Goal: Communication & Community: Share content

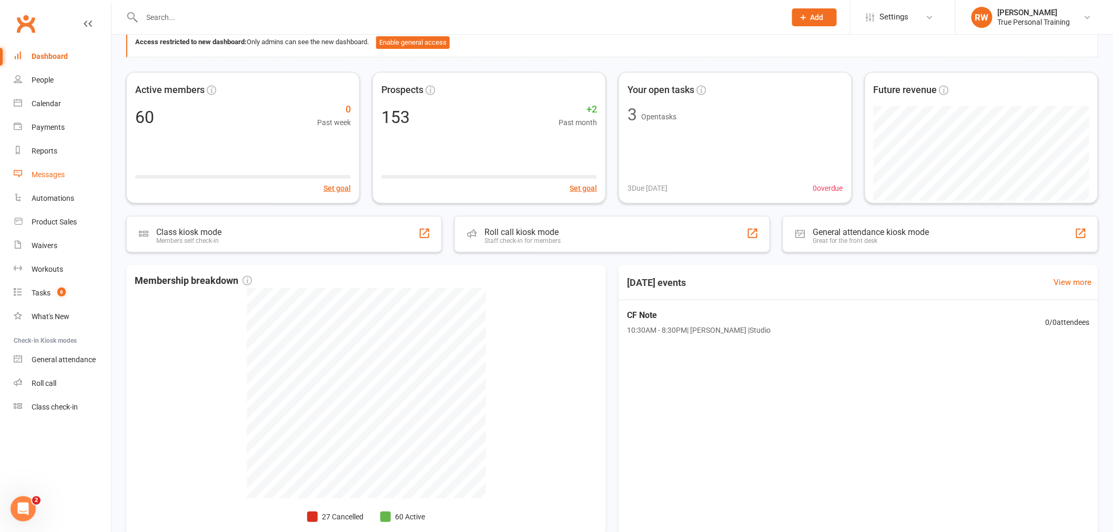
click at [37, 175] on div "Messages" at bounding box center [48, 174] width 33 height 8
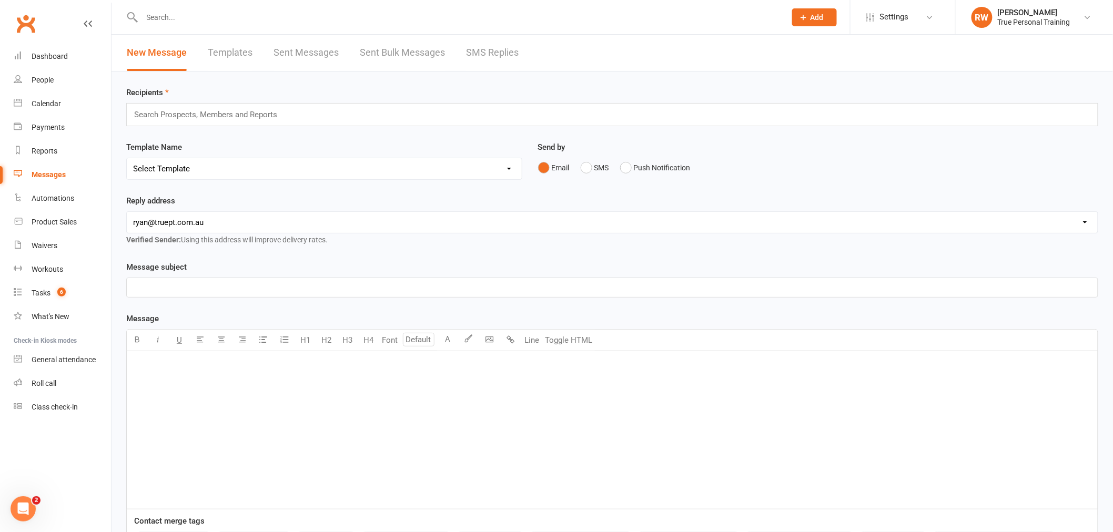
click at [191, 116] on input "text" at bounding box center [210, 115] width 154 height 14
click at [206, 50] on div "New Message Templates Sent Messages Sent Bulk Messages SMS Replies" at bounding box center [322, 53] width 422 height 36
click at [218, 49] on link "Templates" at bounding box center [230, 53] width 45 height 36
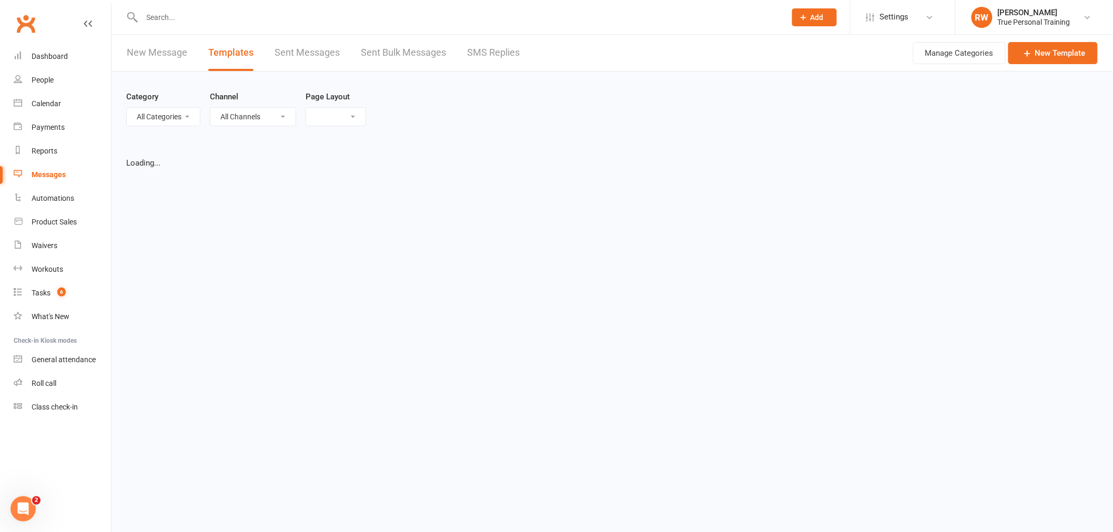
select select "grid"
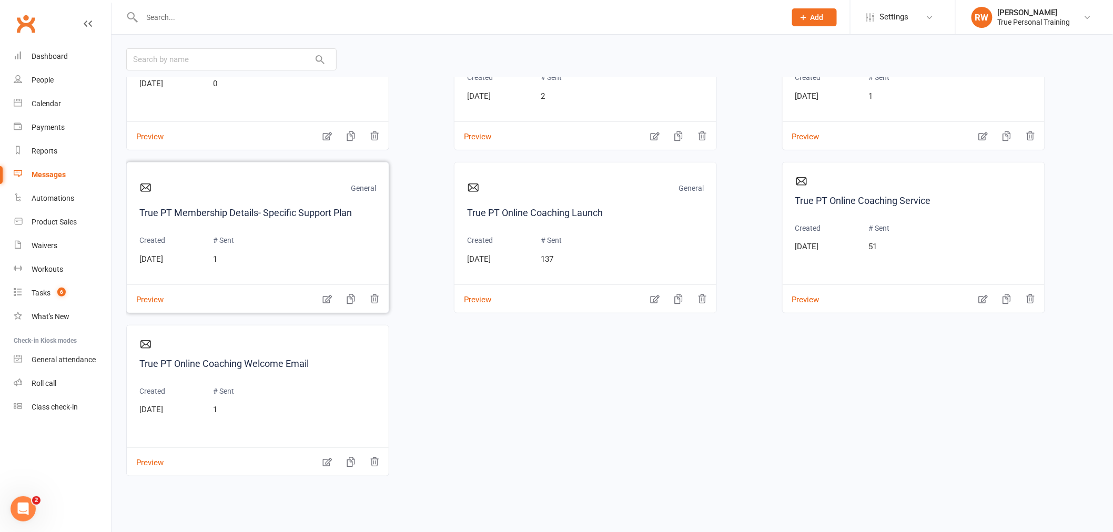
scroll to position [1265, 0]
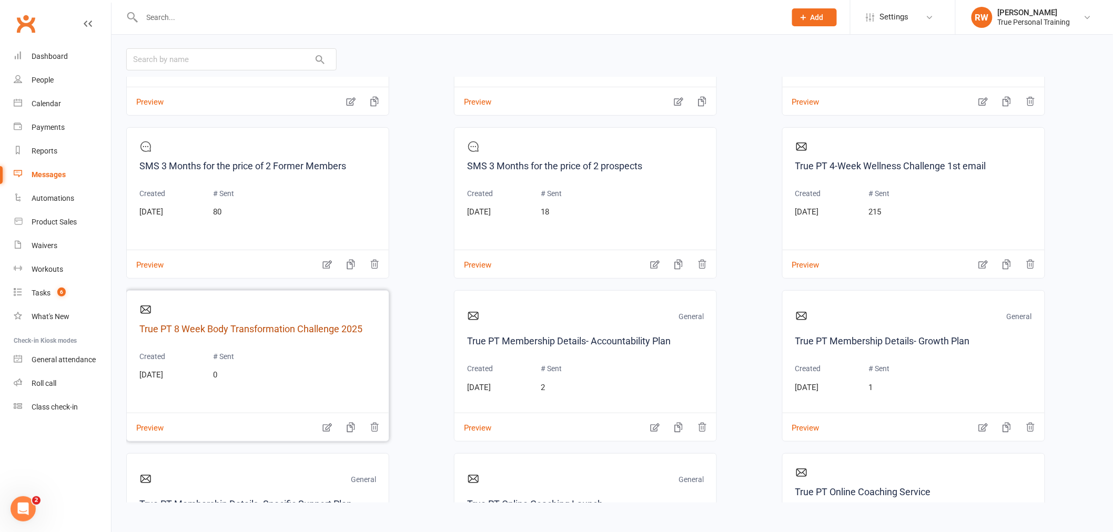
click at [326, 332] on link "True PT 8 Week Body Transformation Challenge 2025" at bounding box center [257, 329] width 237 height 15
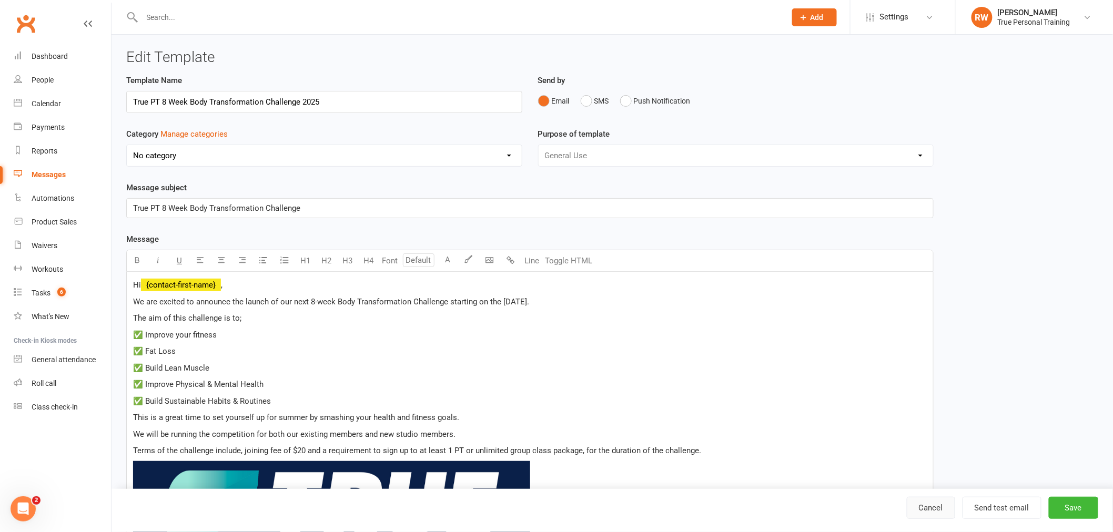
click at [938, 511] on link "Cancel" at bounding box center [931, 508] width 48 height 22
select select "grid"
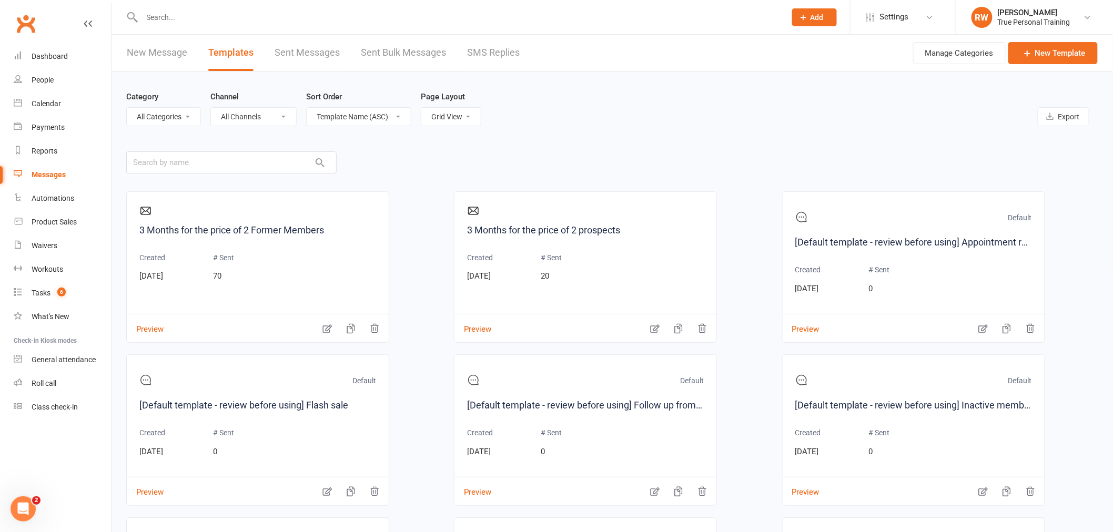
click at [153, 49] on link "New Message" at bounding box center [157, 53] width 60 height 36
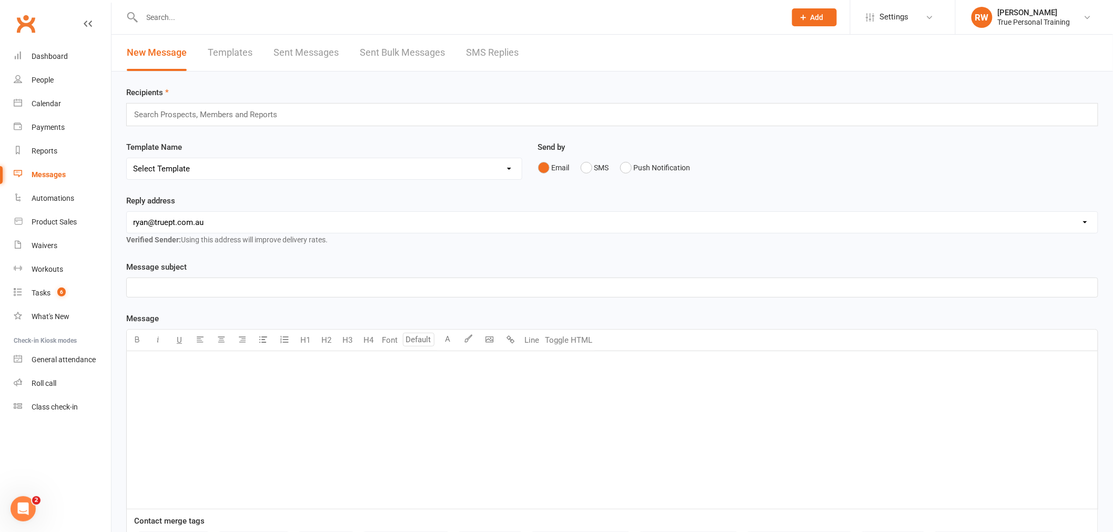
click at [209, 165] on select "Select Template [SMS] [Default template - review before using] Appointment remi…" at bounding box center [324, 168] width 395 height 21
select select "25"
click at [127, 158] on select "Select Template [SMS] [Default template - review before using] Appointment remi…" at bounding box center [324, 168] width 395 height 21
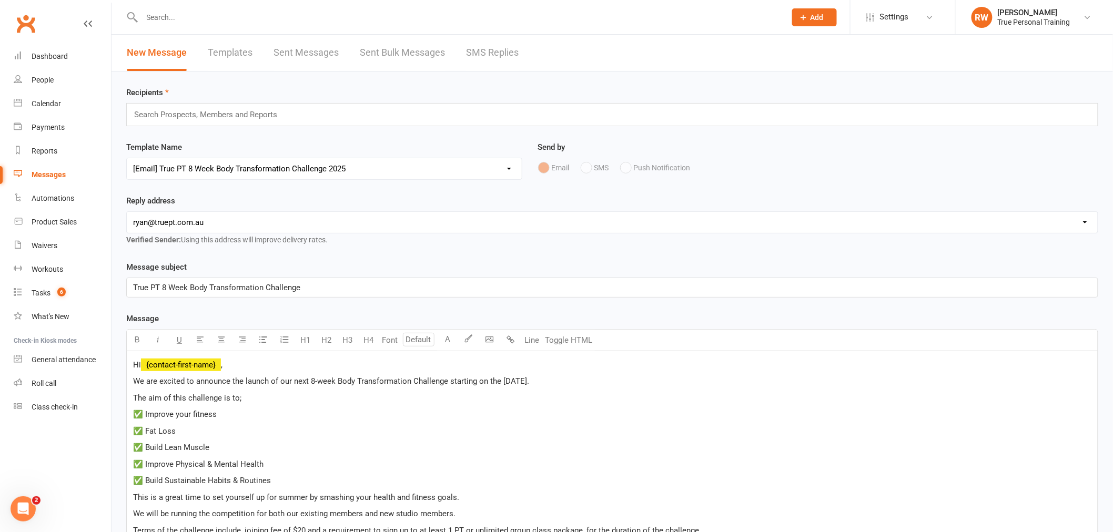
click at [245, 117] on input "text" at bounding box center [210, 115] width 154 height 14
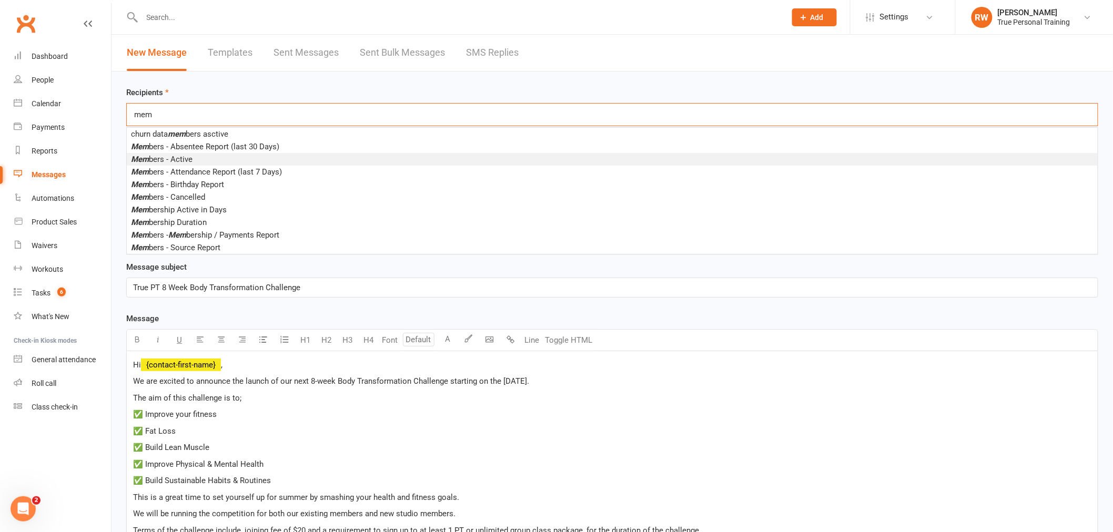
type input "mem"
click at [213, 159] on li "Mem bers - Active" at bounding box center [612, 159] width 971 height 13
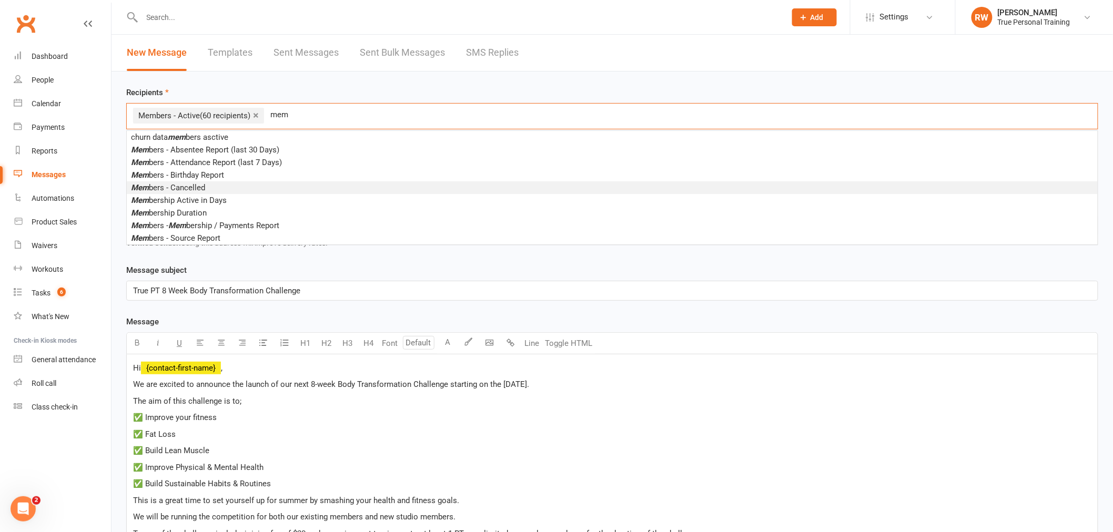
type input "mem"
click at [202, 183] on span "Mem bers - Cancelled" at bounding box center [168, 187] width 74 height 9
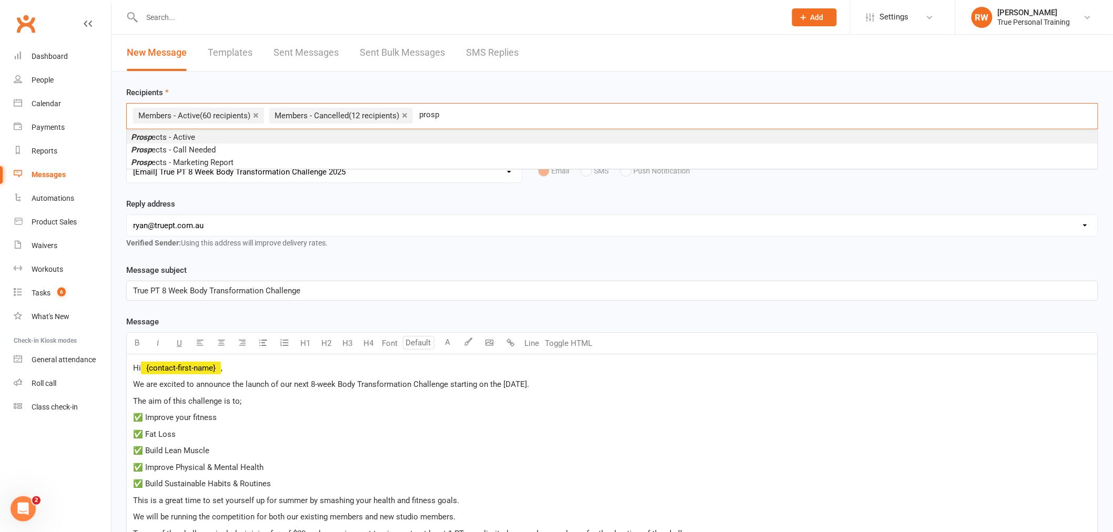
type input "prosp"
click at [174, 135] on span "Prosp ects - Active" at bounding box center [163, 137] width 64 height 9
type input "p"
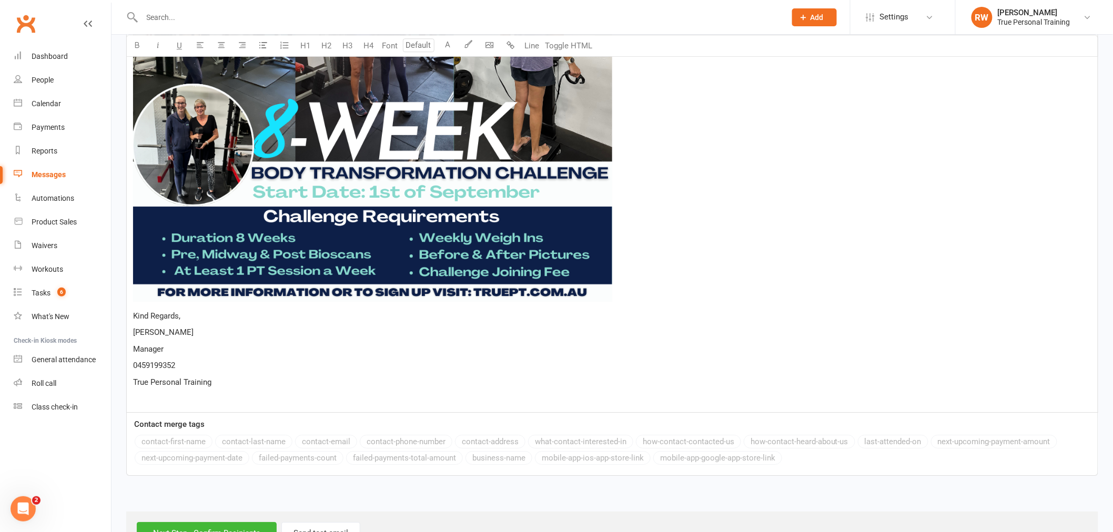
scroll to position [1217, 0]
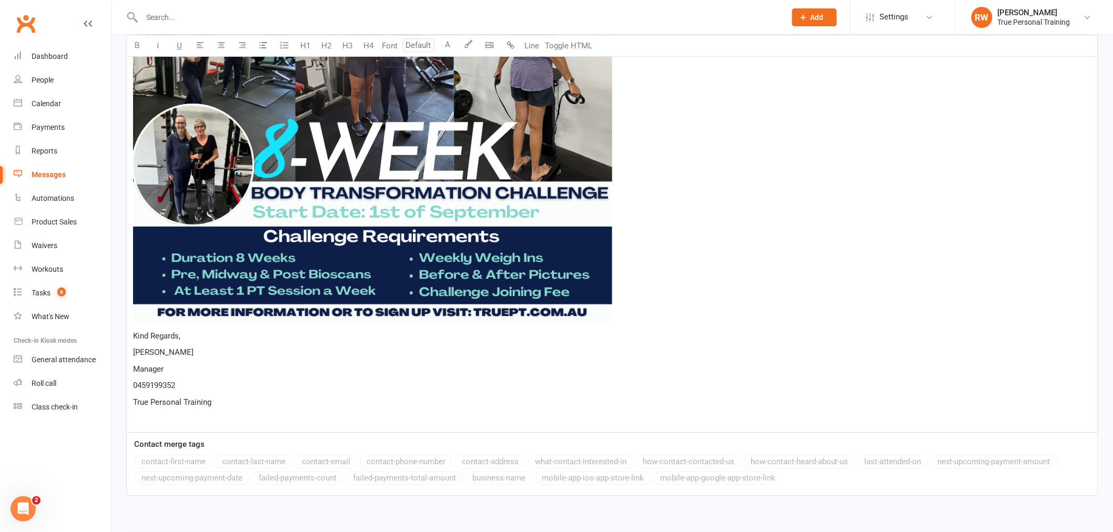
click at [216, 399] on p "True Personal Training" at bounding box center [612, 402] width 958 height 13
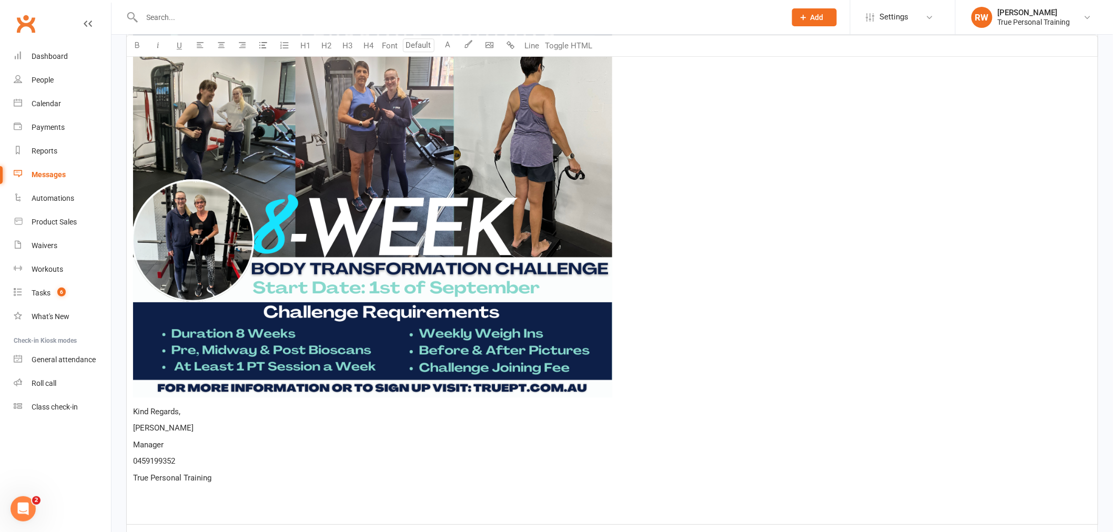
scroll to position [1292, 0]
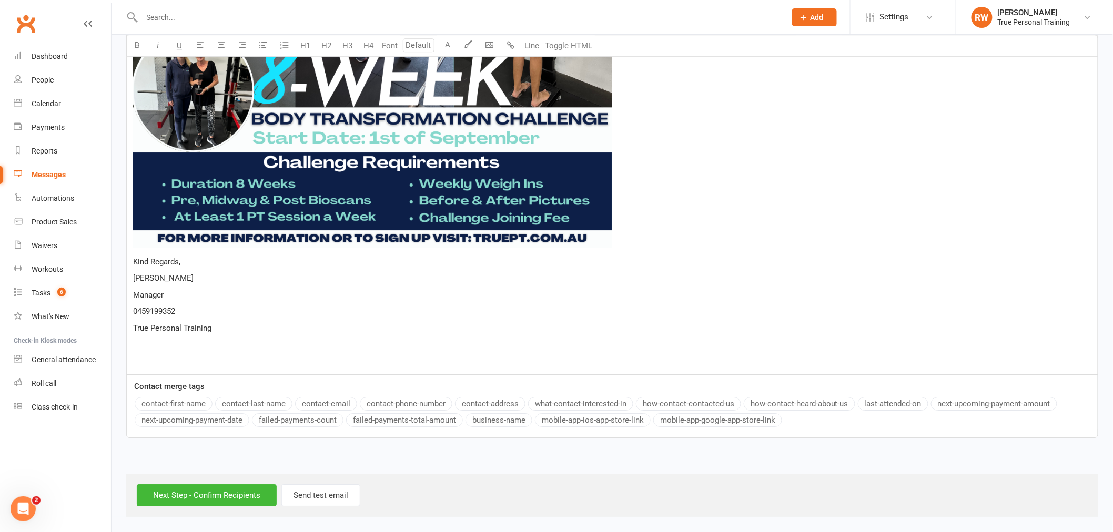
click at [134, 259] on span "Kind Regards," at bounding box center [156, 261] width 47 height 9
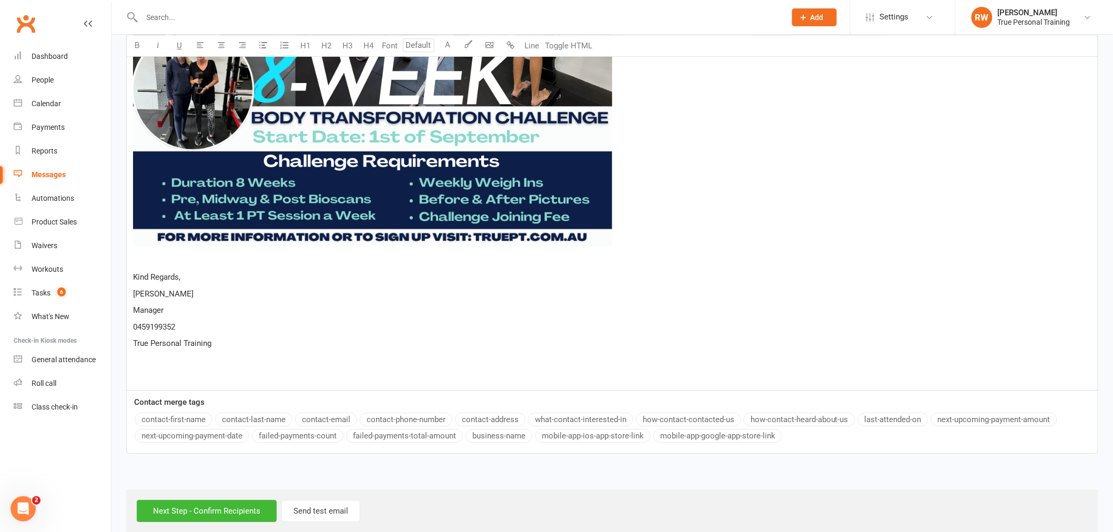
click at [144, 260] on p "﻿" at bounding box center [612, 261] width 958 height 13
click at [167, 357] on p "﻿" at bounding box center [612, 360] width 958 height 13
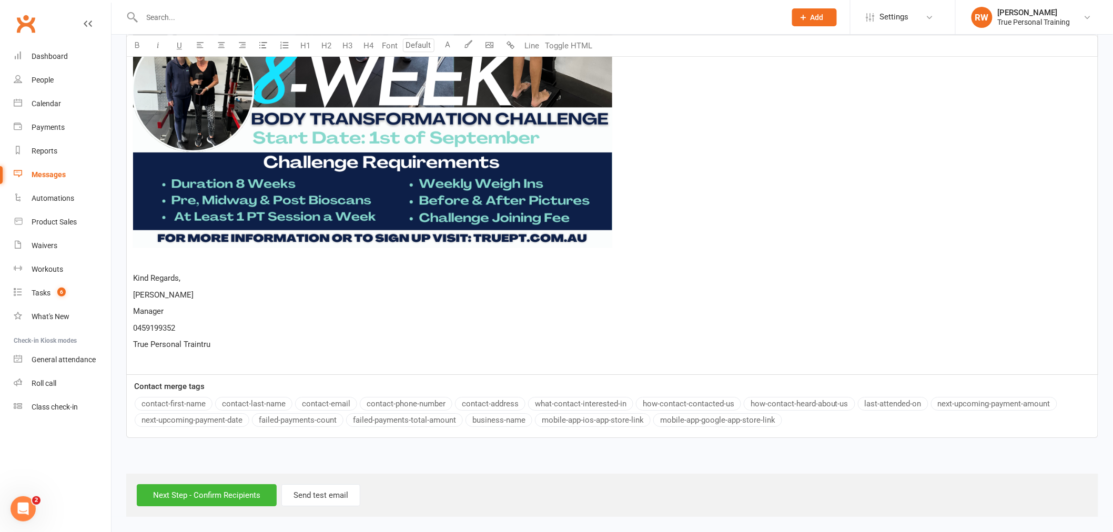
click at [239, 342] on p "True Personal Traintru" at bounding box center [612, 344] width 958 height 13
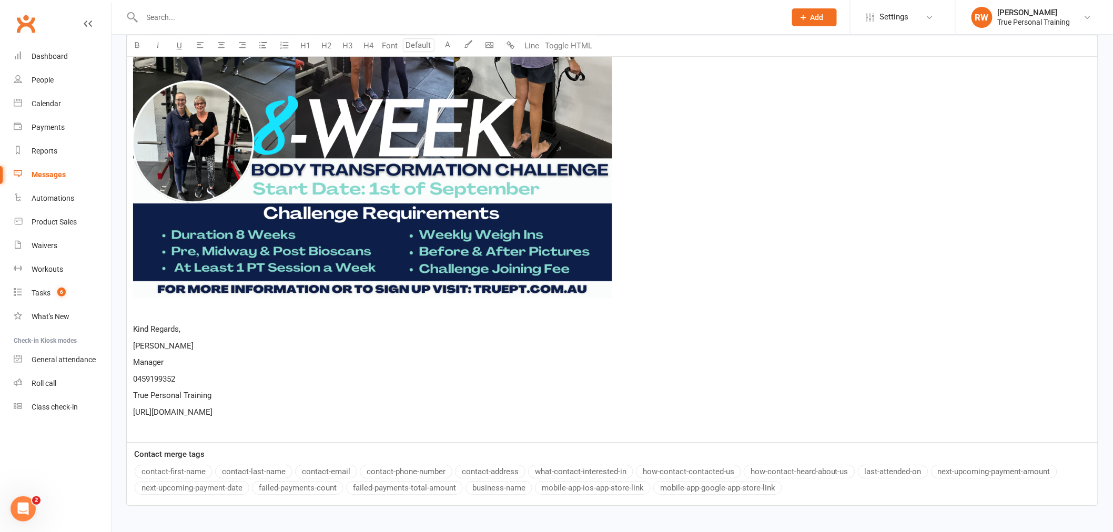
scroll to position [1309, 0]
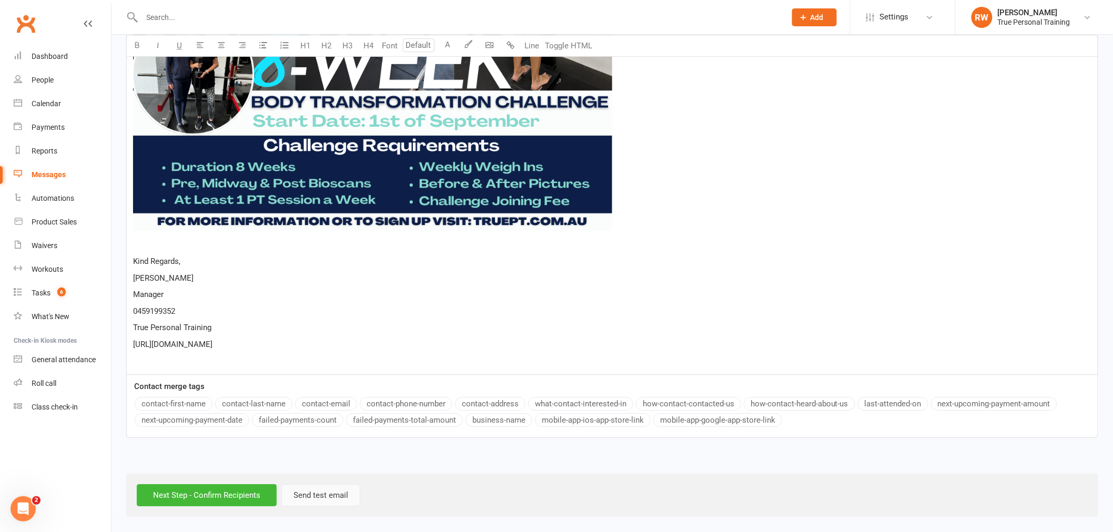
click at [324, 493] on button "Send test email" at bounding box center [320, 495] width 79 height 22
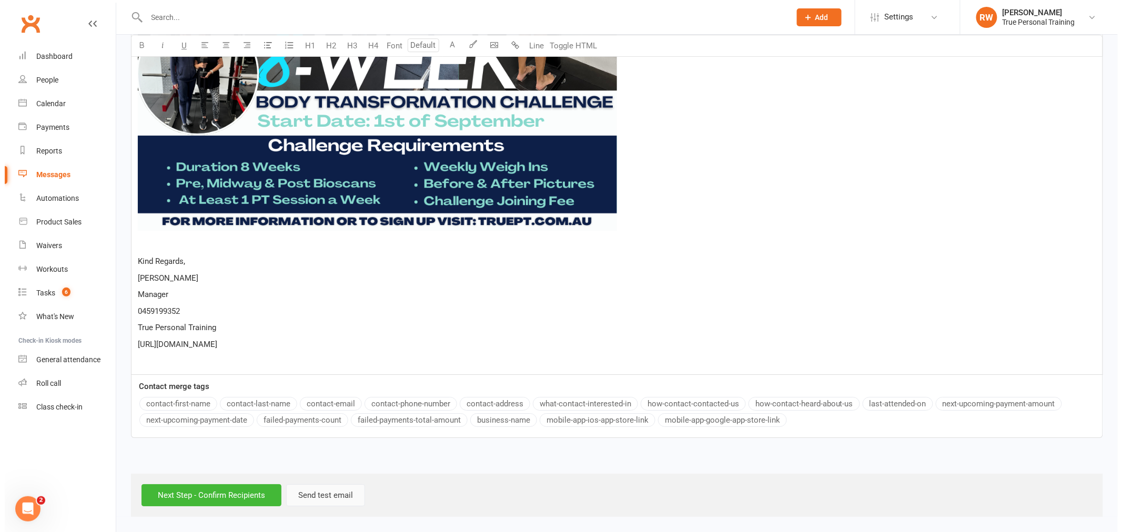
scroll to position [1313, 0]
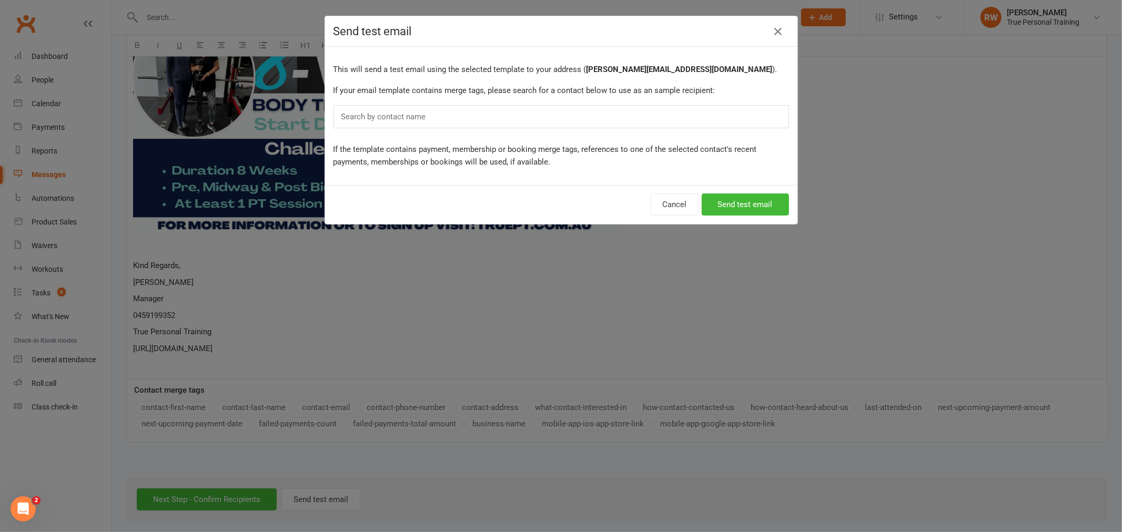
click at [382, 113] on input "text" at bounding box center [386, 117] width 92 height 14
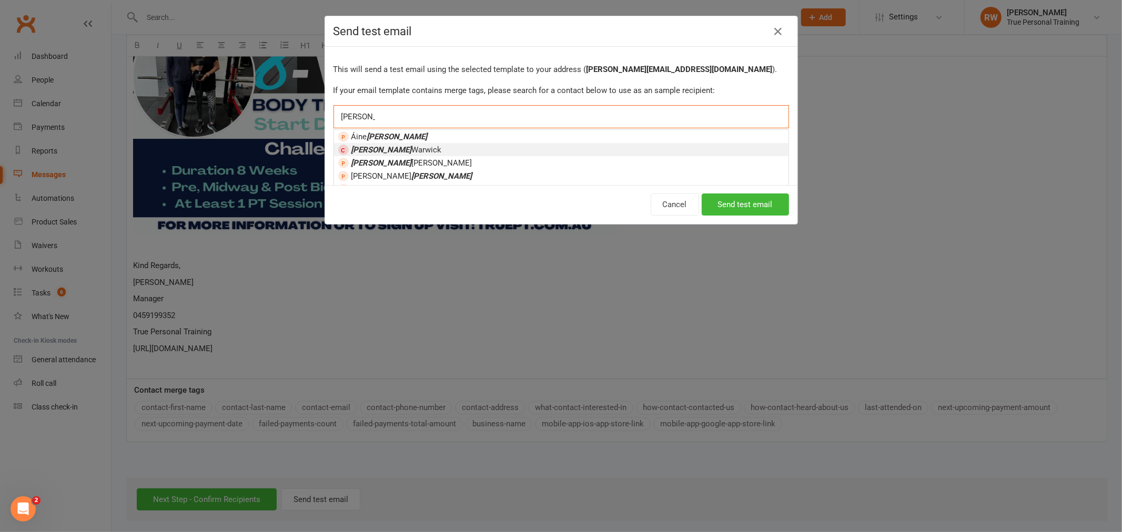
type input "ryan"
click at [392, 146] on span "Ryan Warwick" at bounding box center [396, 149] width 90 height 9
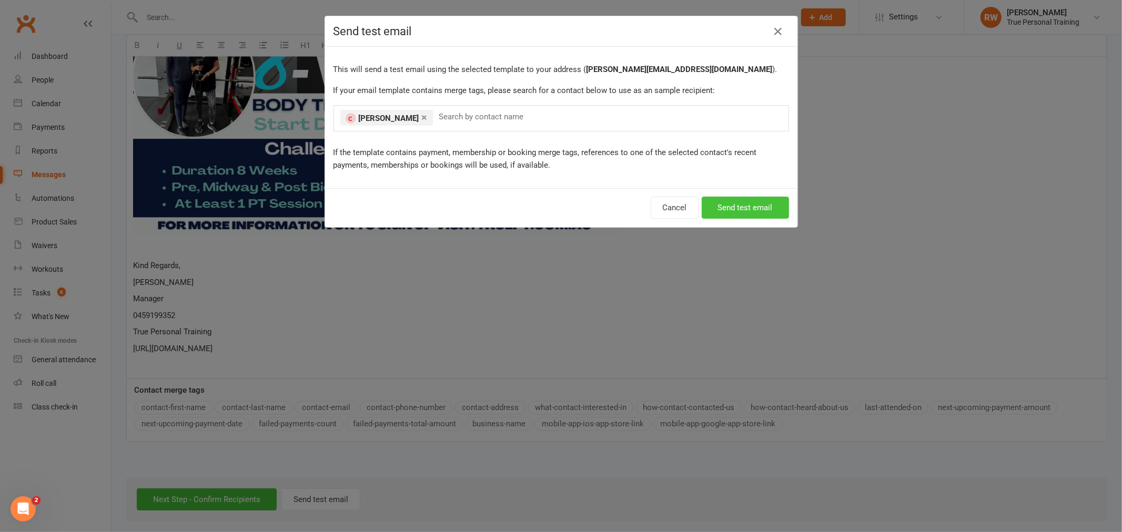
click at [761, 205] on button "Send test email" at bounding box center [745, 208] width 87 height 22
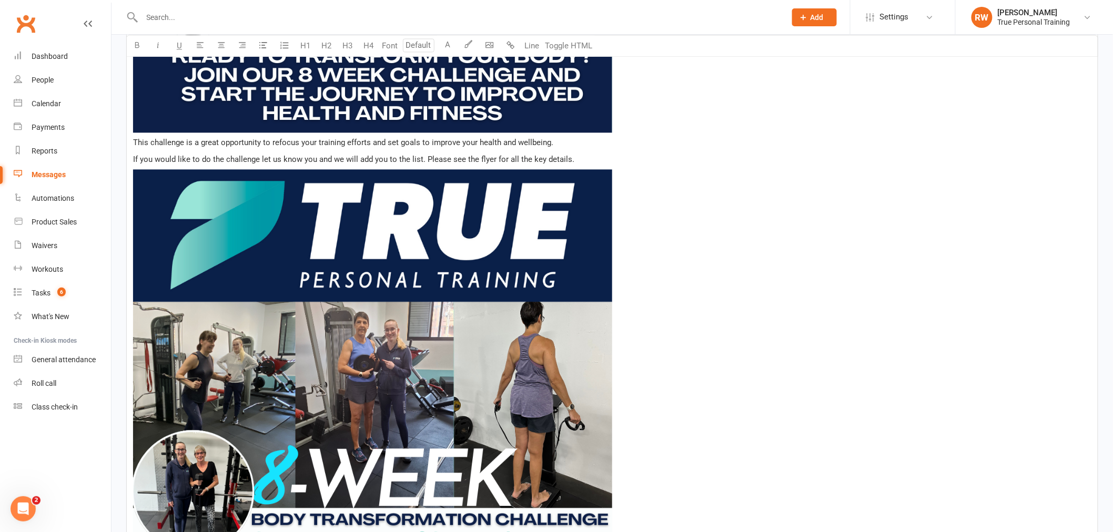
scroll to position [724, 0]
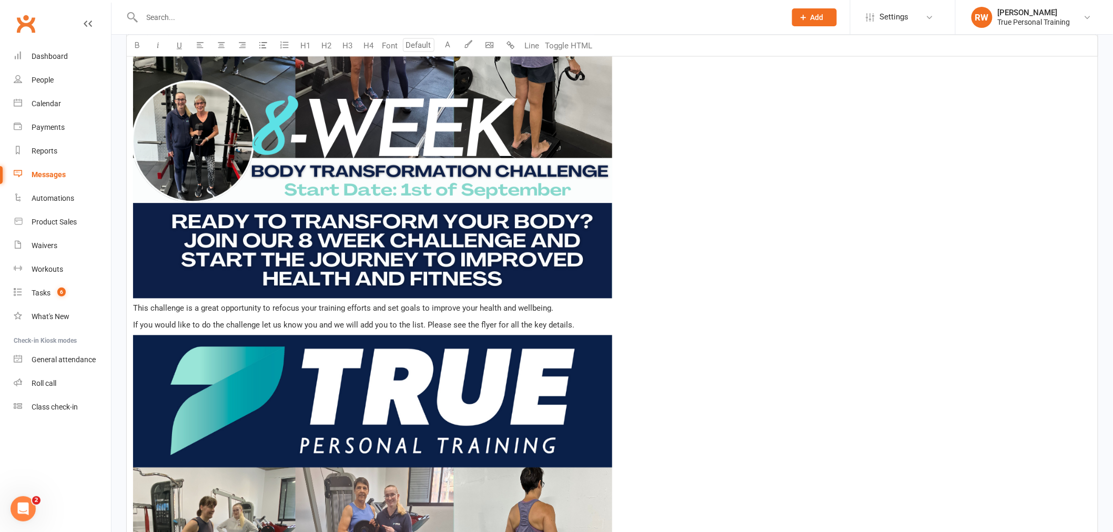
click at [133, 304] on span "This challenge is a great opportunity to refocus your training efforts and set …" at bounding box center [343, 308] width 420 height 9
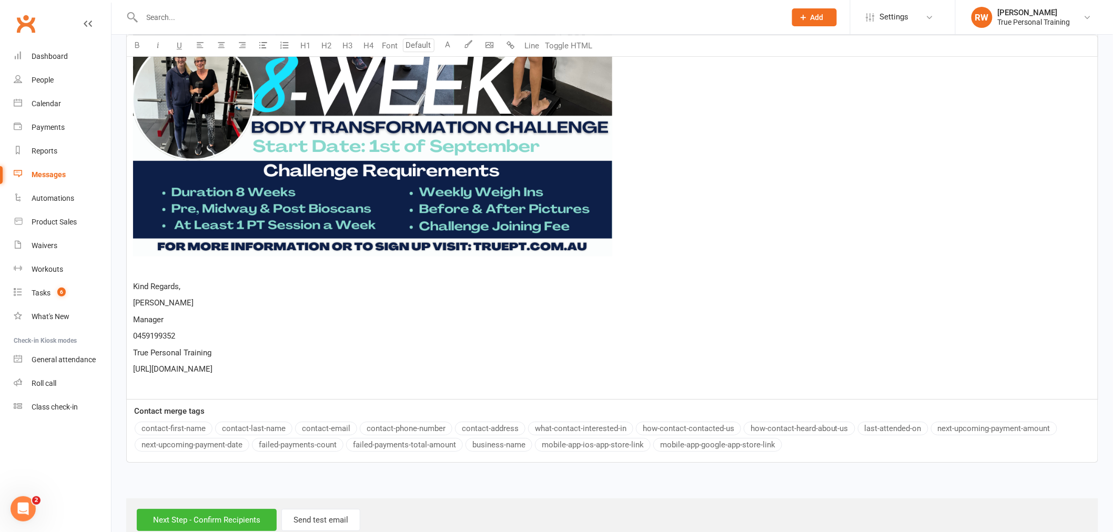
scroll to position [1322, 0]
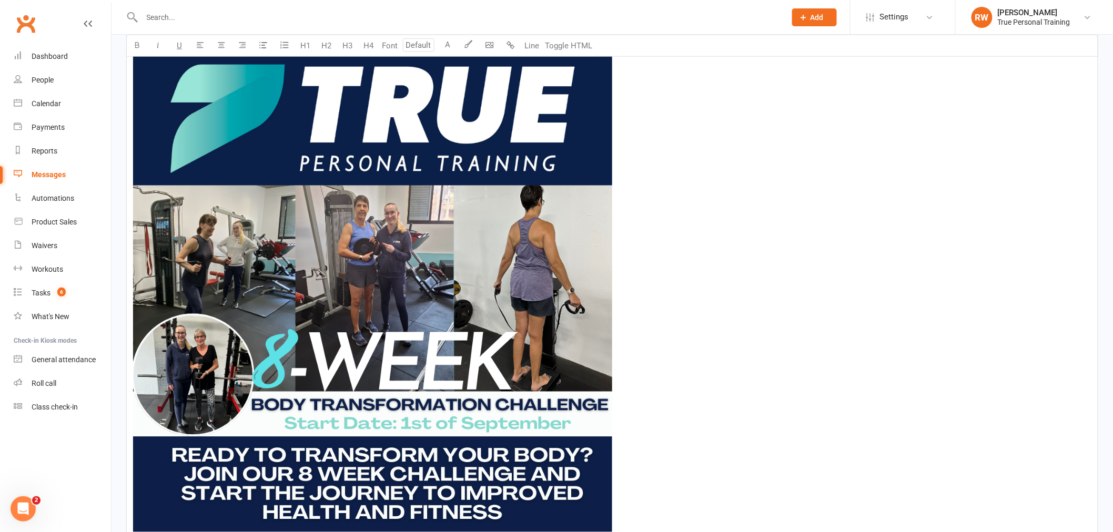
click at [440, 236] on img at bounding box center [372, 292] width 479 height 479
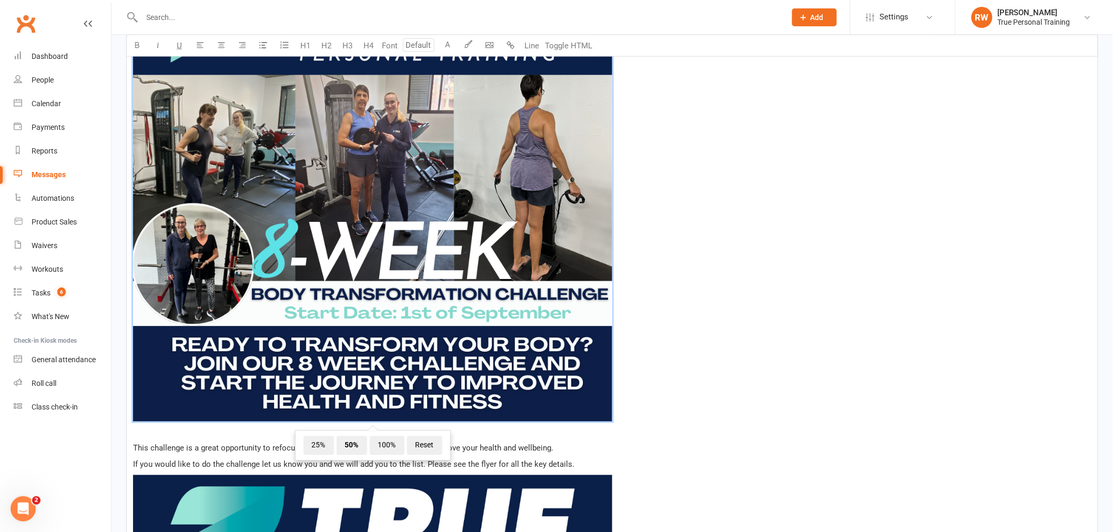
scroll to position [737, 0]
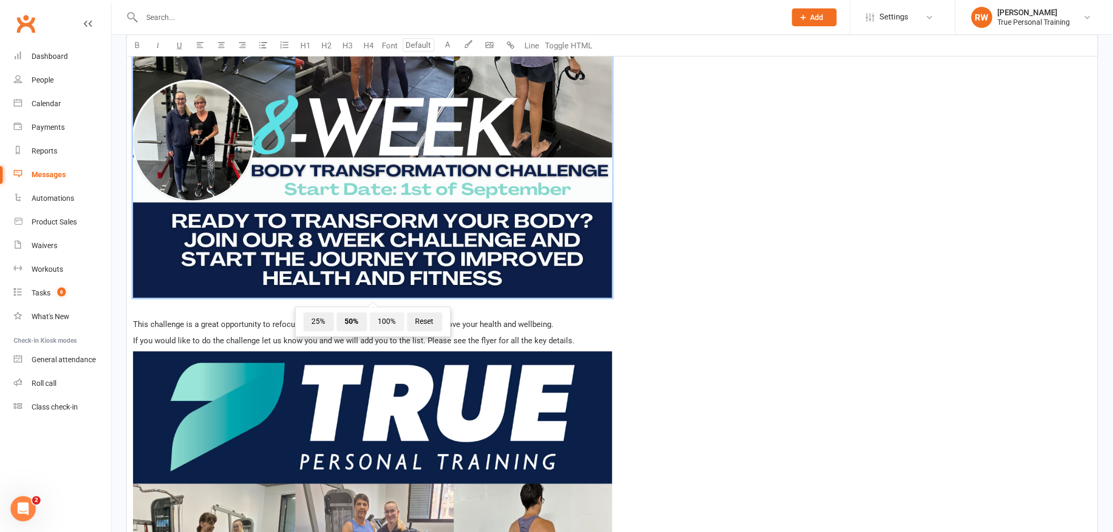
click at [388, 326] on span "100%" at bounding box center [387, 322] width 35 height 19
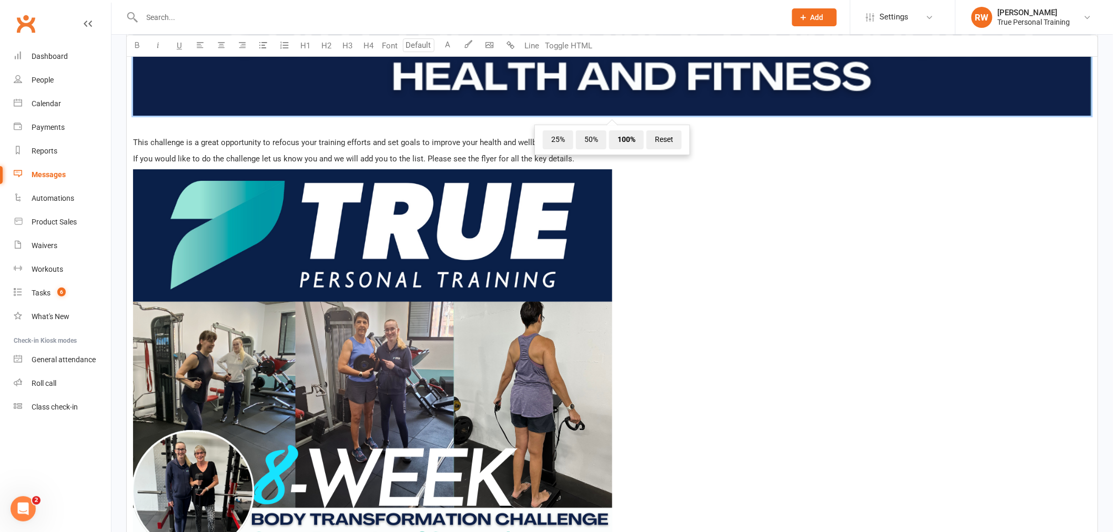
scroll to position [1322, 0]
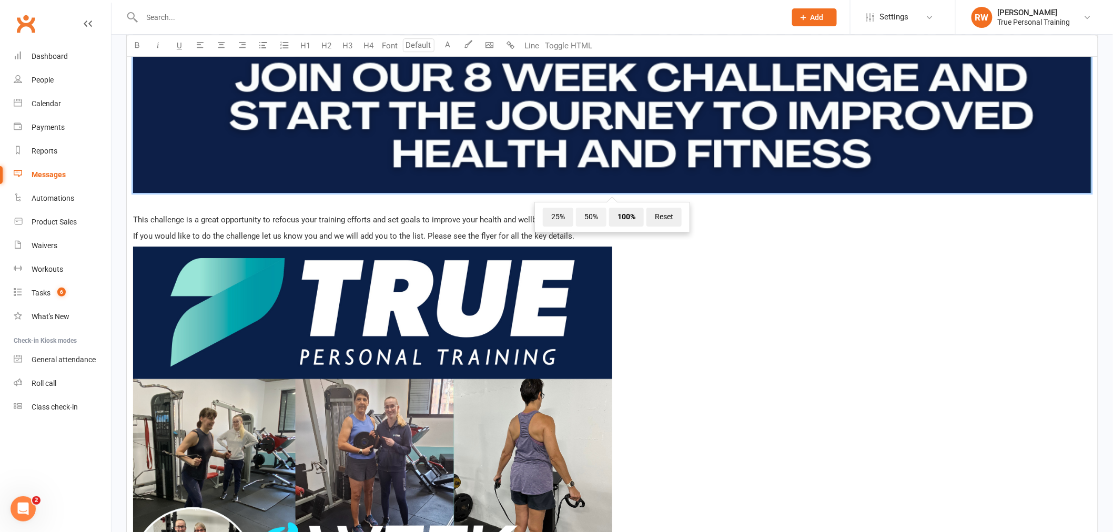
click at [591, 217] on span "50%" at bounding box center [591, 217] width 31 height 19
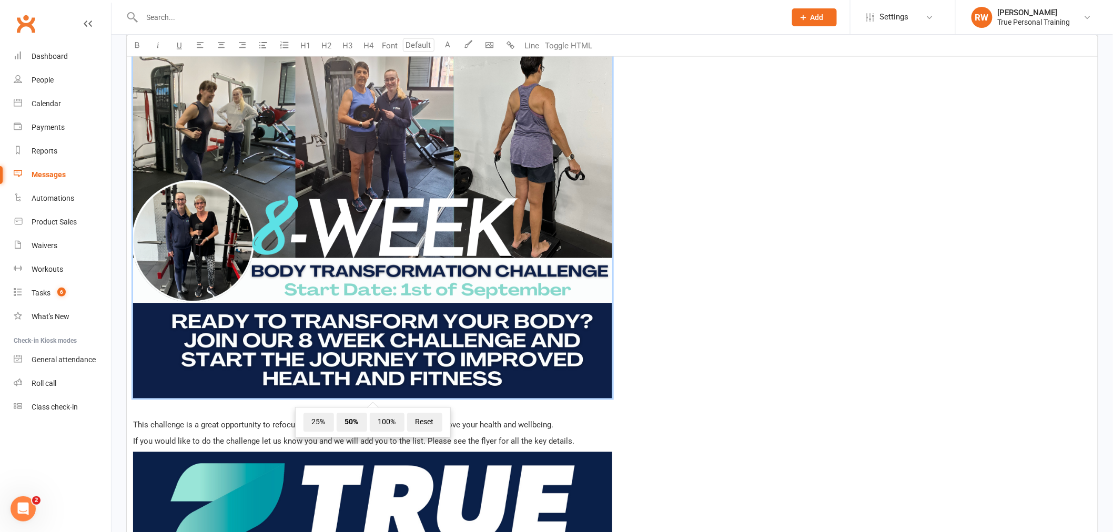
scroll to position [695, 0]
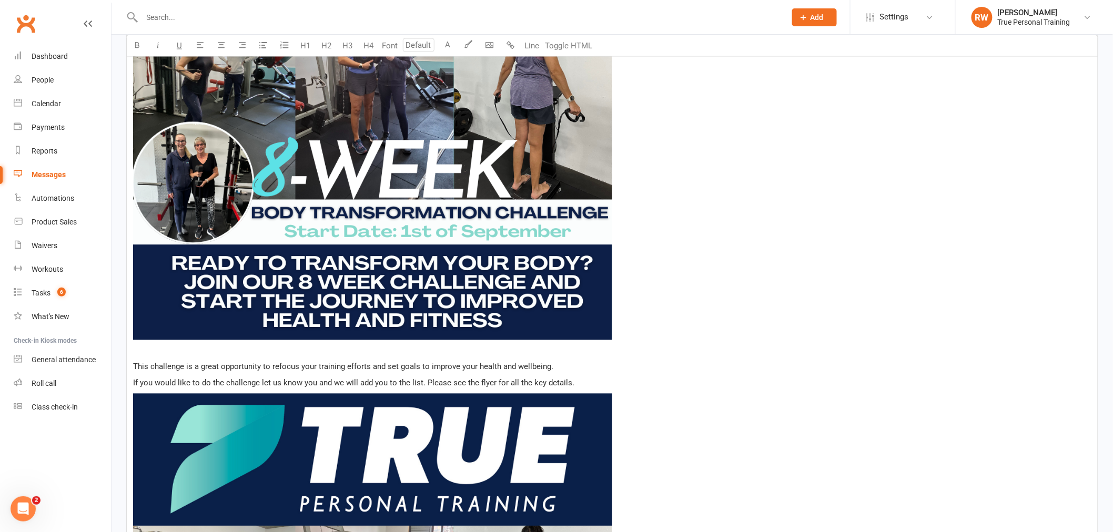
click at [582, 380] on p "If you would like to do the challenge let us know you and we will add you to th…" at bounding box center [612, 383] width 958 height 13
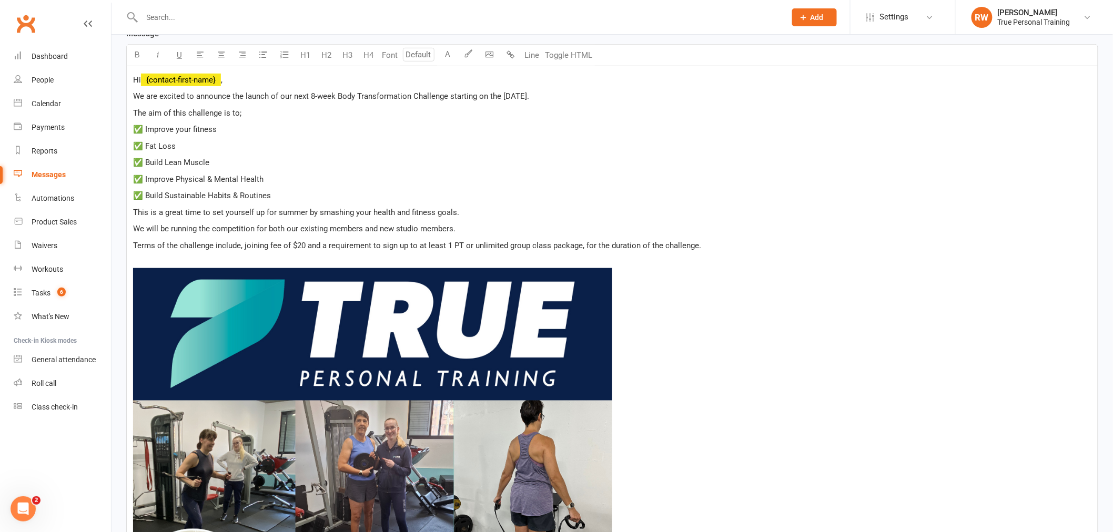
scroll to position [286, 0]
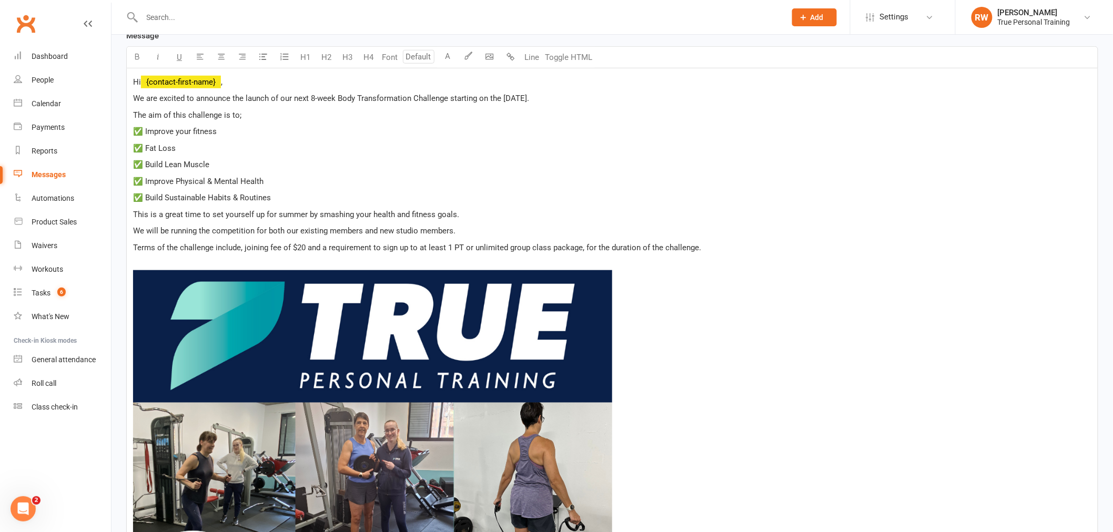
click at [516, 96] on span "We are excited to announce the launch of our next 8-week Body Transformation Ch…" at bounding box center [331, 98] width 396 height 9
click at [529, 99] on span "We are excited to announce the launch of our next 8-week Body Transformation Ch…" at bounding box center [331, 98] width 396 height 9
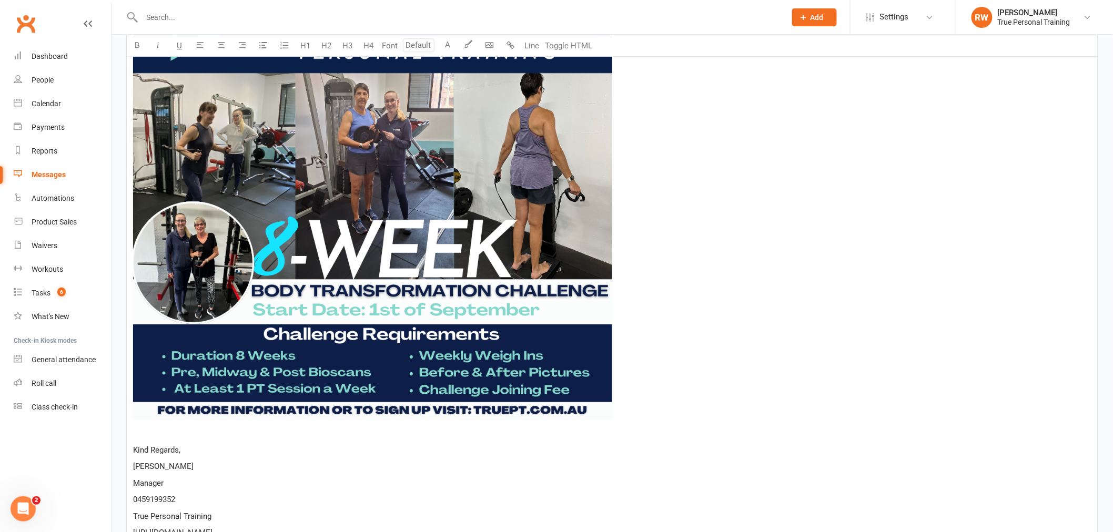
scroll to position [1338, 0]
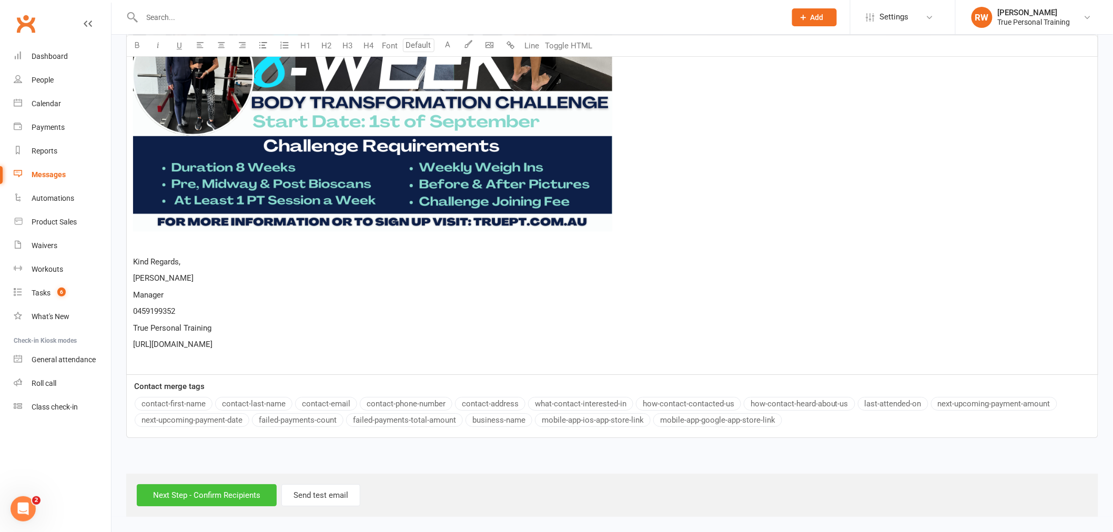
click at [244, 500] on input "Next Step - Confirm Recipients" at bounding box center [207, 495] width 140 height 22
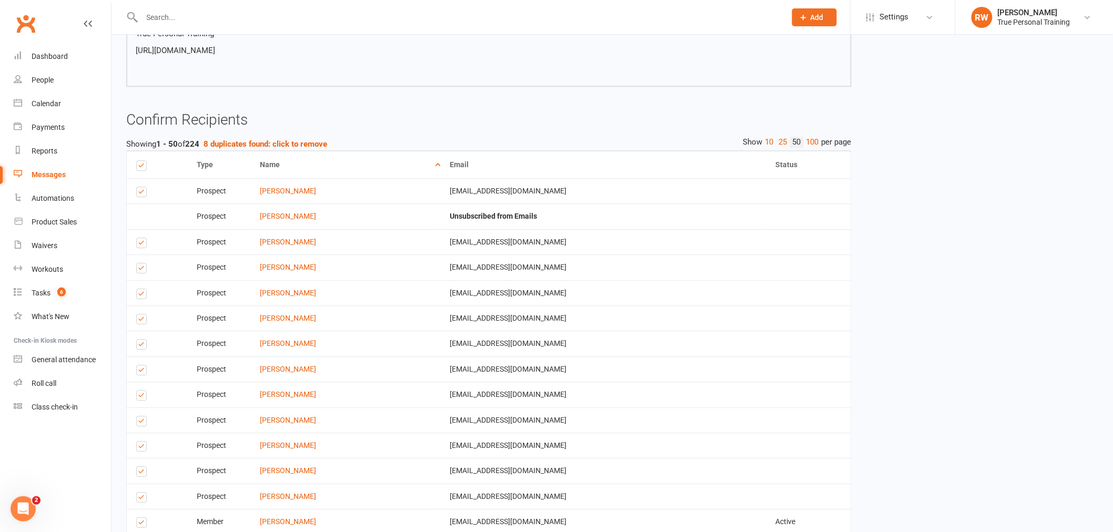
scroll to position [1169, 0]
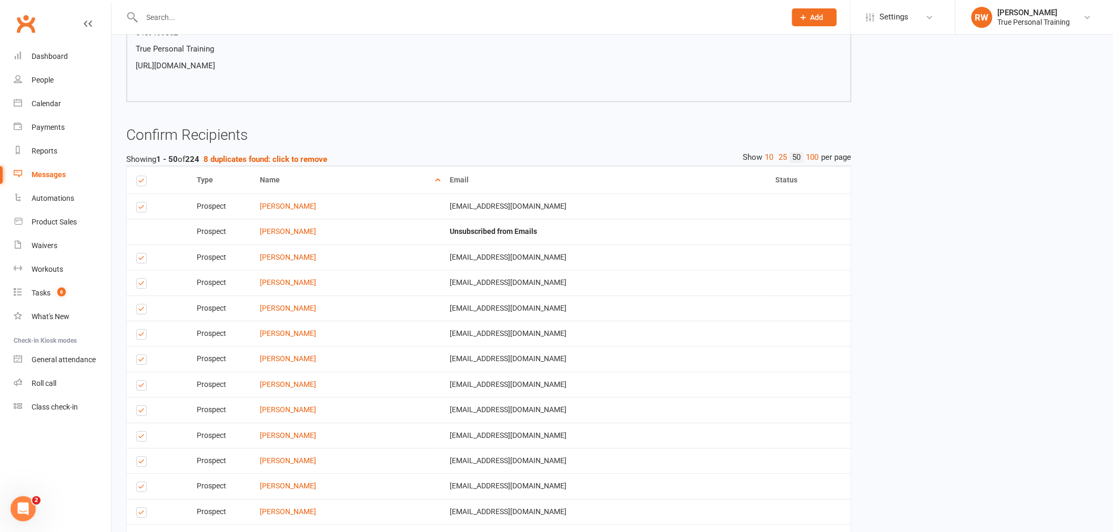
click at [140, 209] on label at bounding box center [143, 209] width 14 height 0
click at [140, 202] on input "checkbox" at bounding box center [139, 202] width 7 height 0
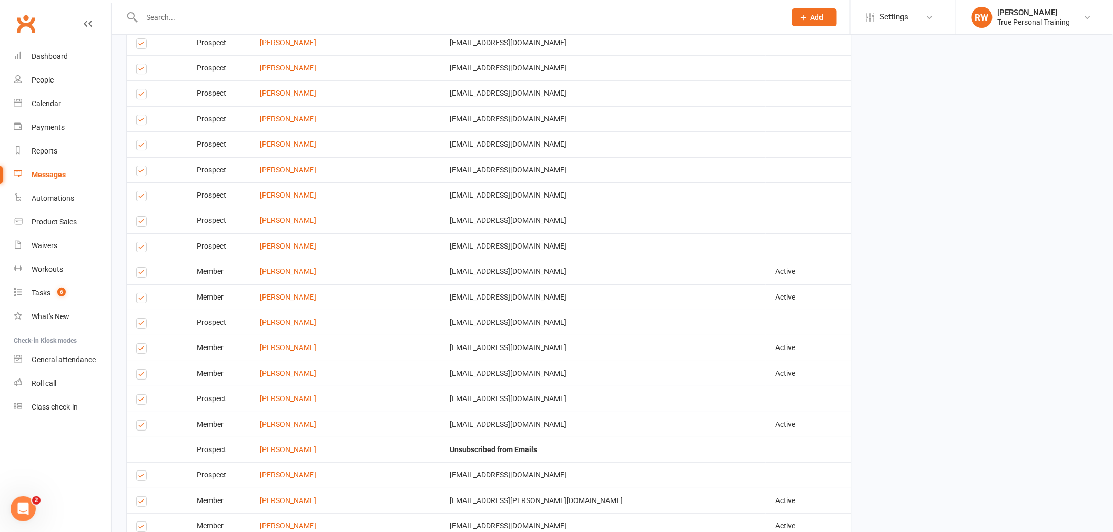
scroll to position [1461, 0]
click at [141, 171] on label at bounding box center [143, 171] width 14 height 0
click at [141, 165] on input "checkbox" at bounding box center [139, 165] width 7 height 0
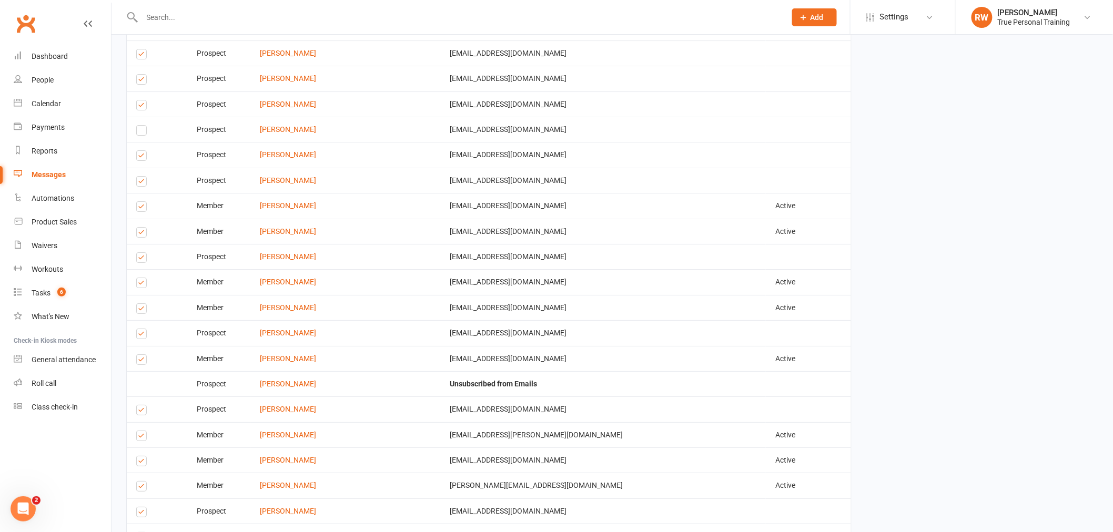
scroll to position [1519, 0]
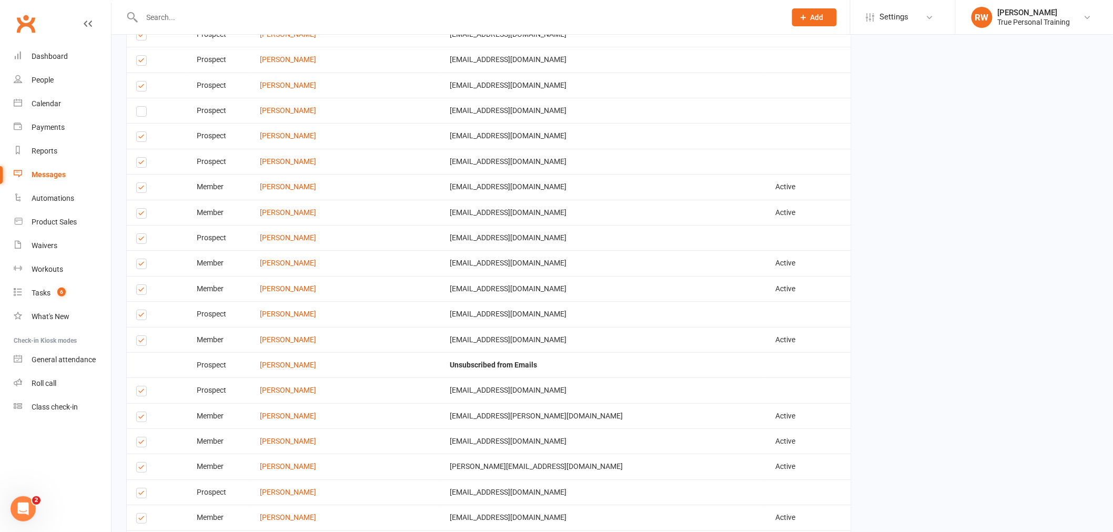
click at [138, 240] on label at bounding box center [143, 240] width 14 height 0
click at [138, 234] on input "checkbox" at bounding box center [139, 234] width 7 height 0
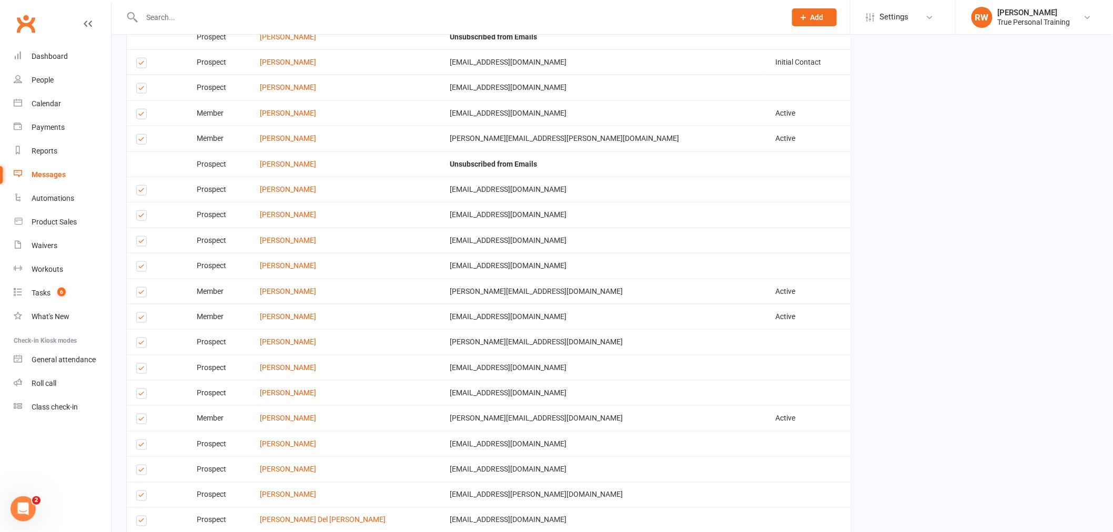
scroll to position [2045, 0]
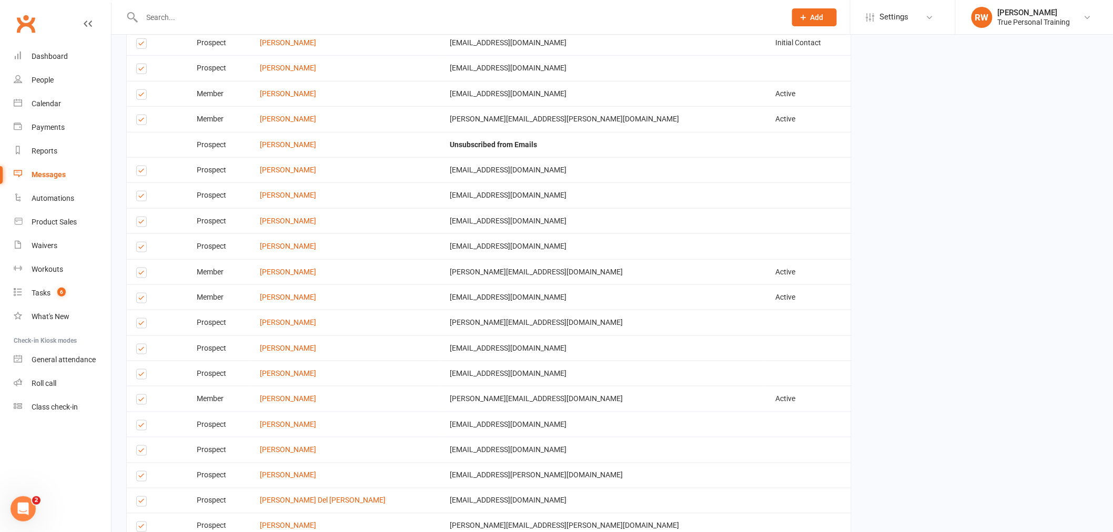
click at [140, 351] on label at bounding box center [143, 351] width 14 height 0
click at [140, 344] on input "checkbox" at bounding box center [139, 344] width 7 height 0
click at [143, 376] on label at bounding box center [143, 376] width 14 height 0
click at [143, 370] on input "checkbox" at bounding box center [139, 370] width 7 height 0
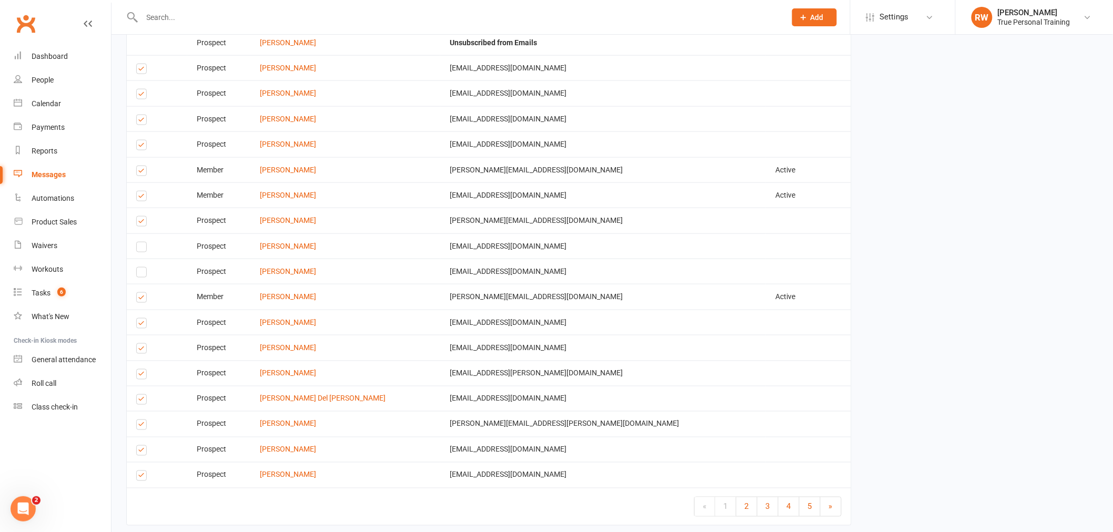
scroll to position [2162, 0]
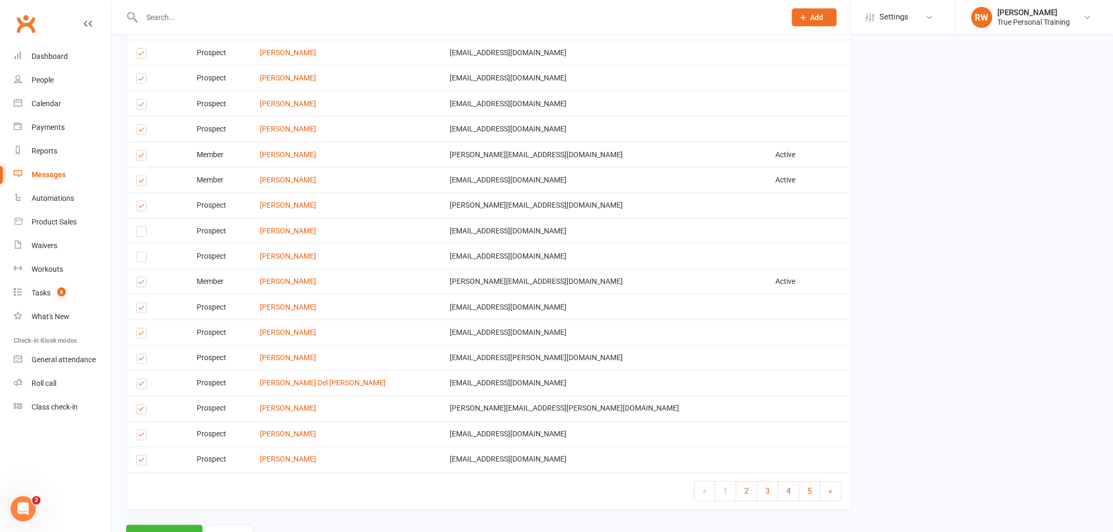
click at [144, 361] on label at bounding box center [143, 361] width 14 height 0
click at [143, 354] on input "checkbox" at bounding box center [139, 354] width 7 height 0
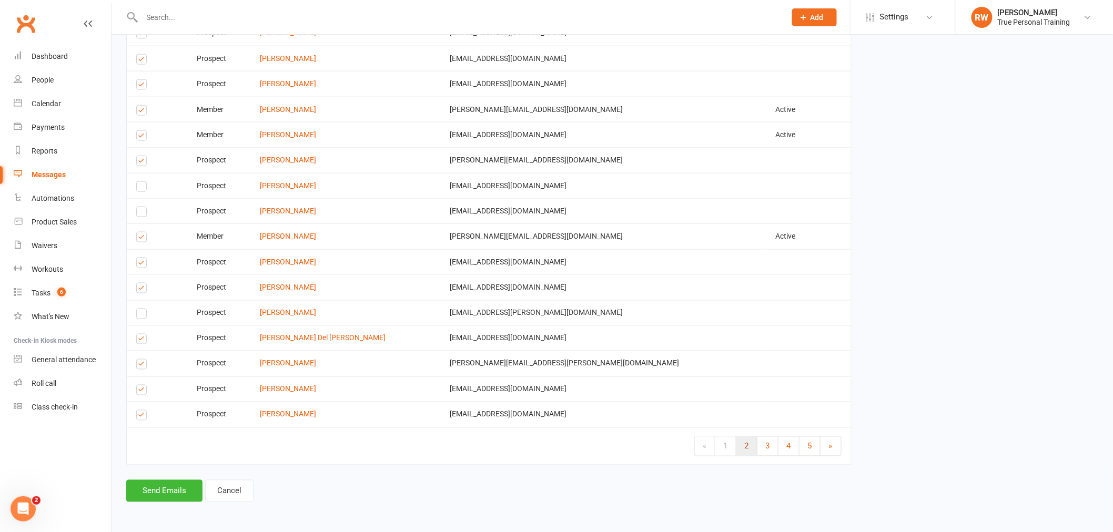
click at [750, 440] on link "2" at bounding box center [746, 446] width 21 height 19
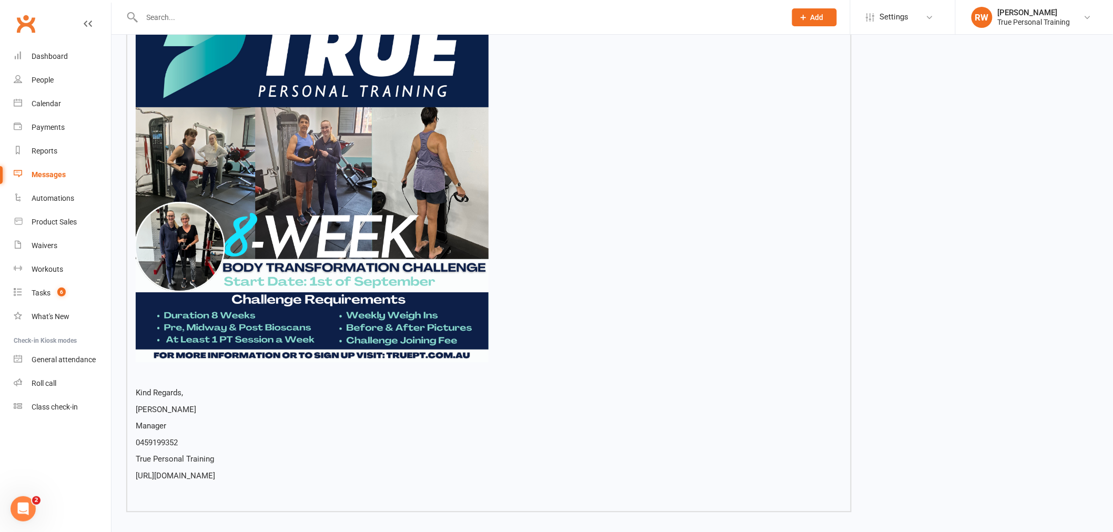
scroll to position [1108, 0]
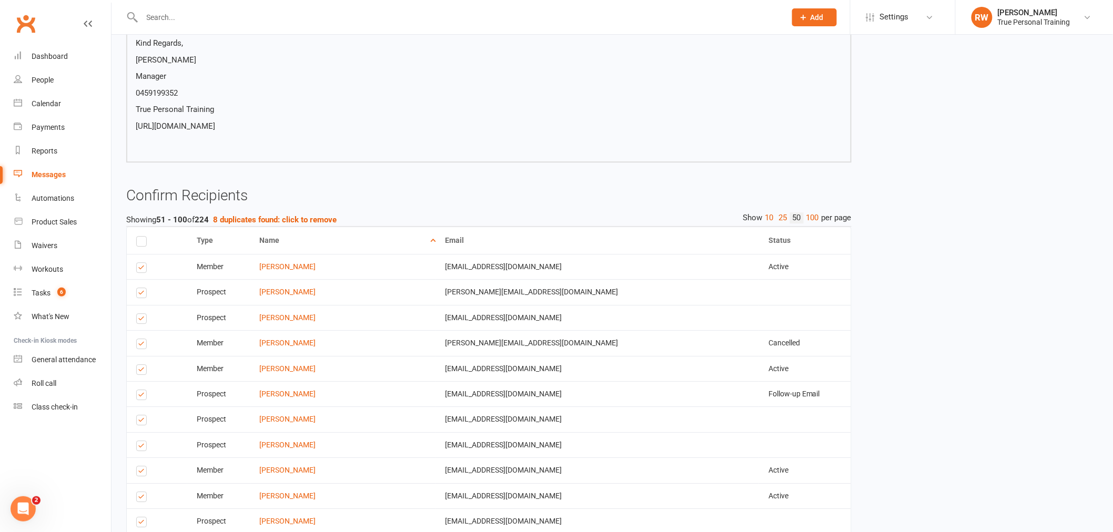
click at [139, 371] on label at bounding box center [143, 371] width 14 height 0
click at [139, 365] on input "checkbox" at bounding box center [139, 365] width 7 height 0
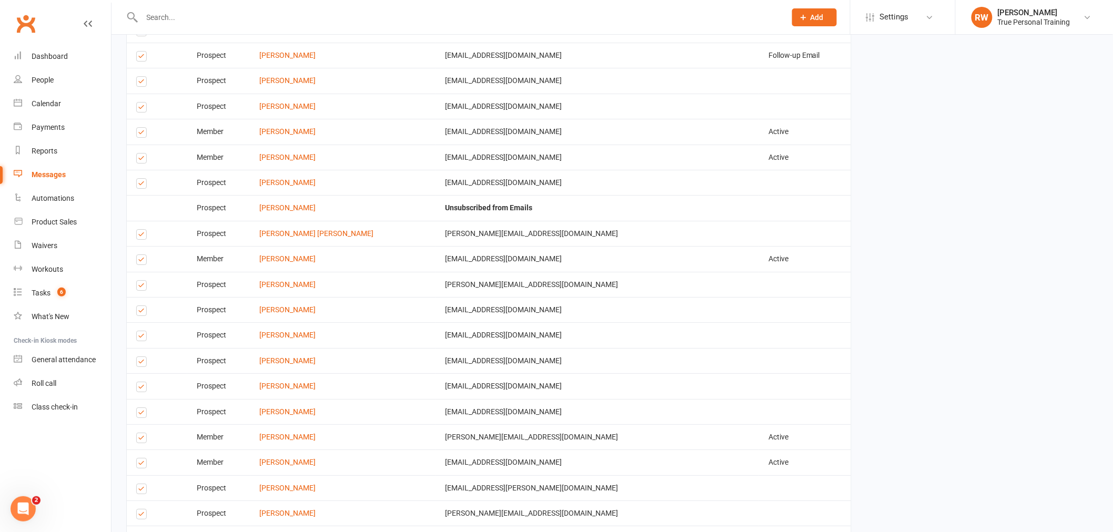
scroll to position [1459, 0]
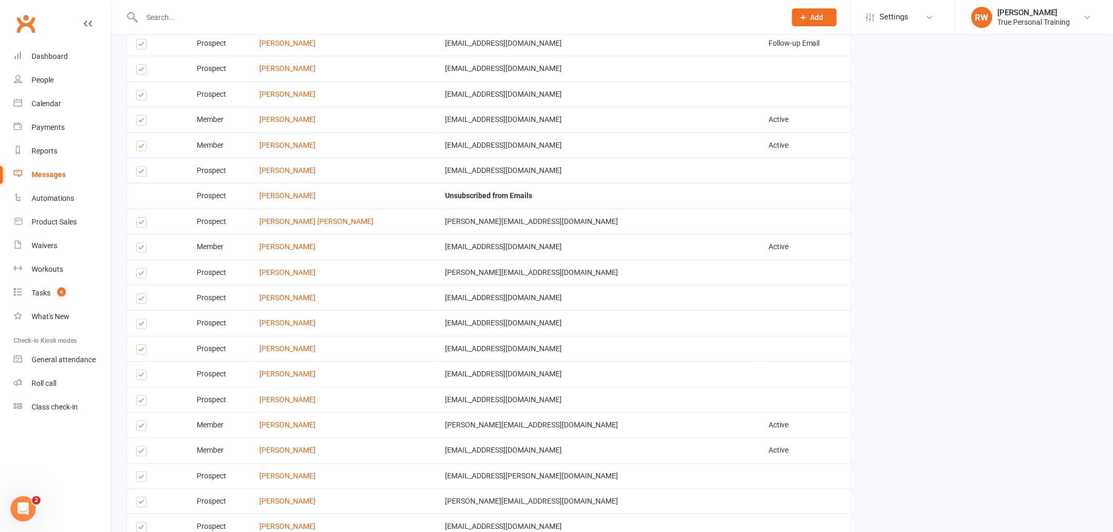
click at [145, 300] on label at bounding box center [143, 300] width 14 height 0
click at [143, 294] on input "checkbox" at bounding box center [139, 294] width 7 height 0
click at [141, 326] on label at bounding box center [143, 326] width 14 height 0
click at [141, 319] on input "checkbox" at bounding box center [139, 319] width 7 height 0
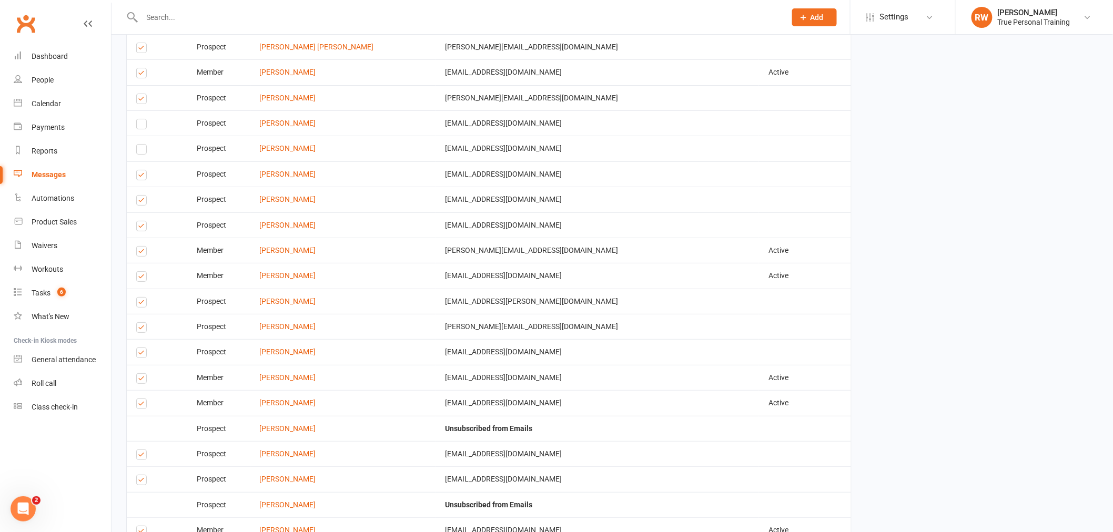
scroll to position [1634, 0]
click at [140, 303] on label at bounding box center [143, 303] width 14 height 0
click at [140, 297] on input "checkbox" at bounding box center [139, 297] width 7 height 0
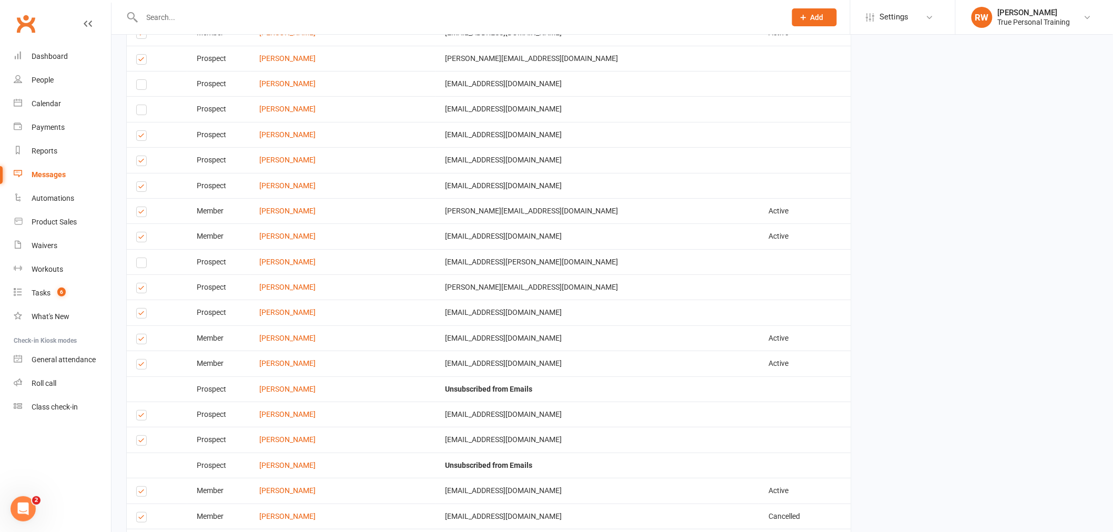
scroll to position [1692, 0]
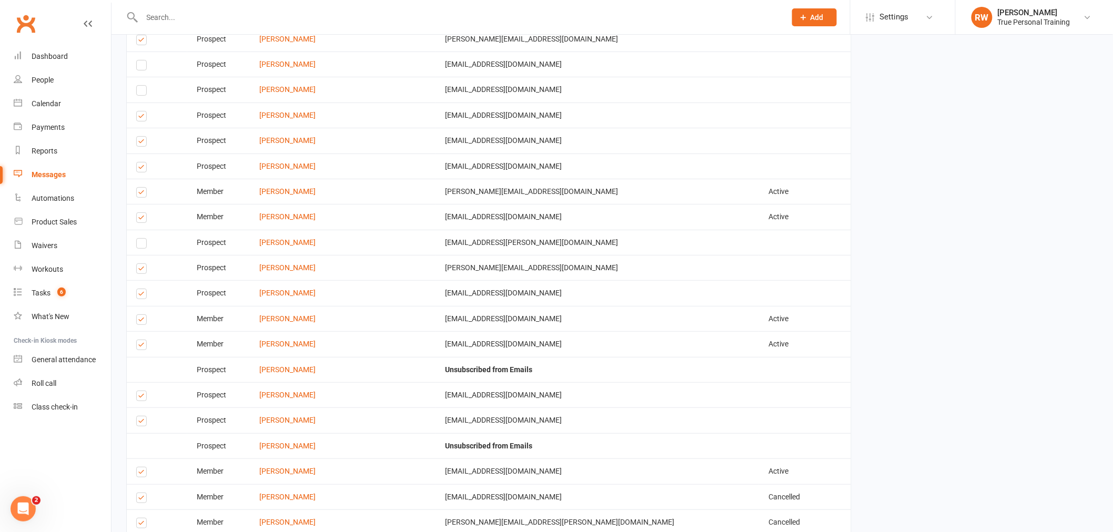
click at [144, 270] on label at bounding box center [143, 270] width 14 height 0
click at [143, 264] on input "checkbox" at bounding box center [139, 264] width 7 height 0
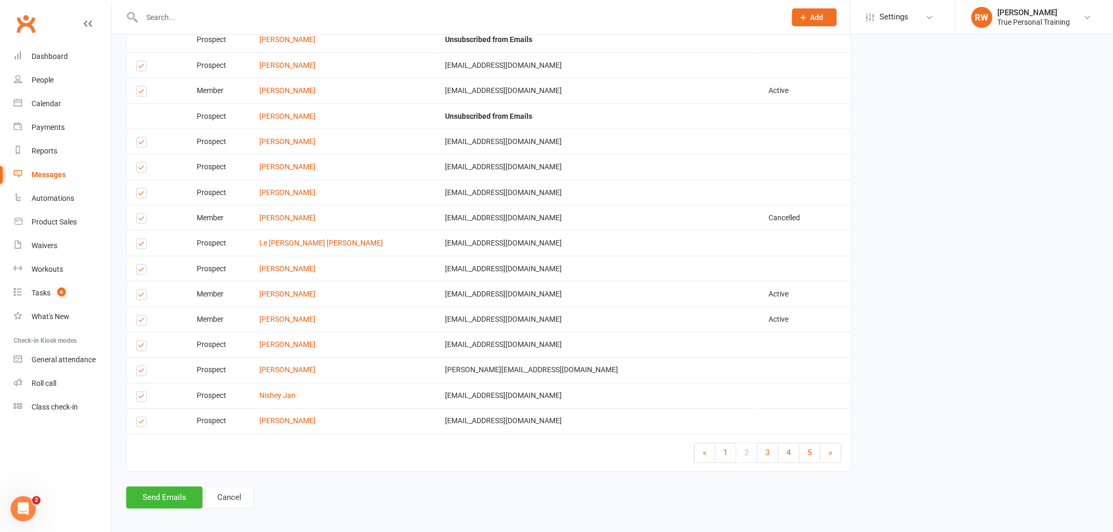
scroll to position [2218, 0]
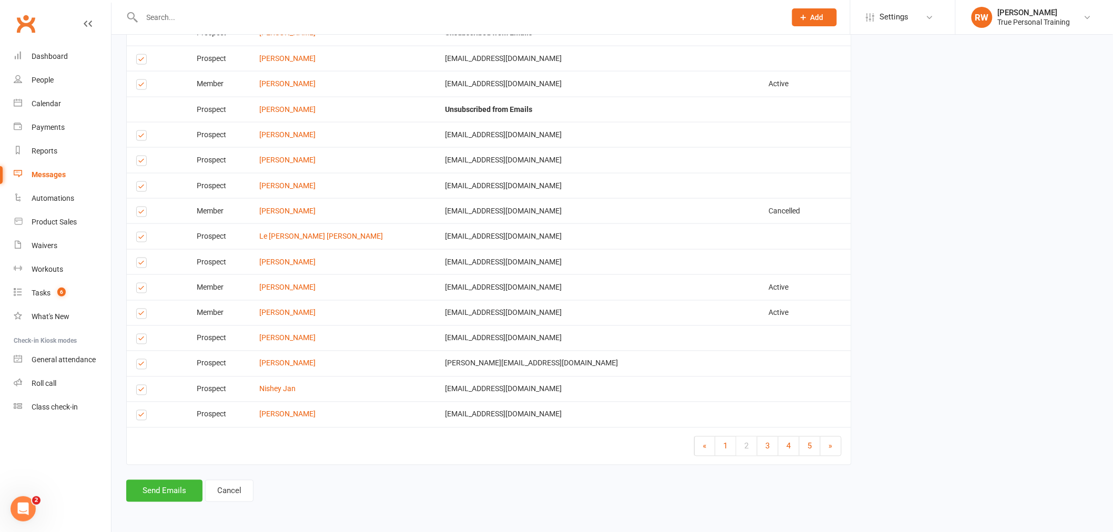
click at [139, 341] on label at bounding box center [143, 341] width 14 height 0
click at [139, 334] on input "checkbox" at bounding box center [139, 334] width 7 height 0
click at [140, 366] on label at bounding box center [143, 366] width 14 height 0
click at [140, 360] on input "checkbox" at bounding box center [139, 360] width 7 height 0
click at [143, 417] on label at bounding box center [143, 417] width 14 height 0
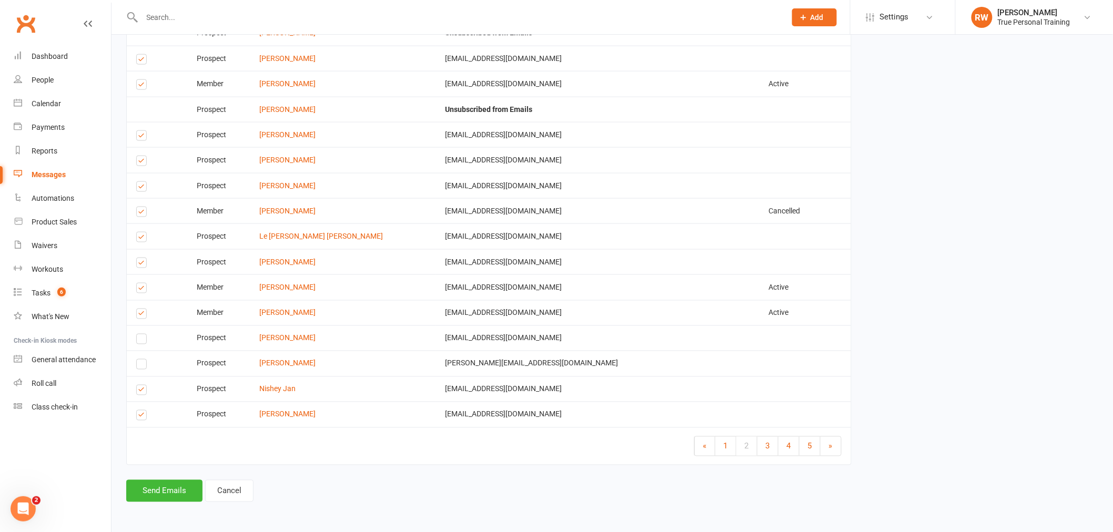
click at [143, 411] on input "checkbox" at bounding box center [139, 411] width 7 height 0
click at [768, 442] on span "3" at bounding box center [768, 446] width 4 height 9
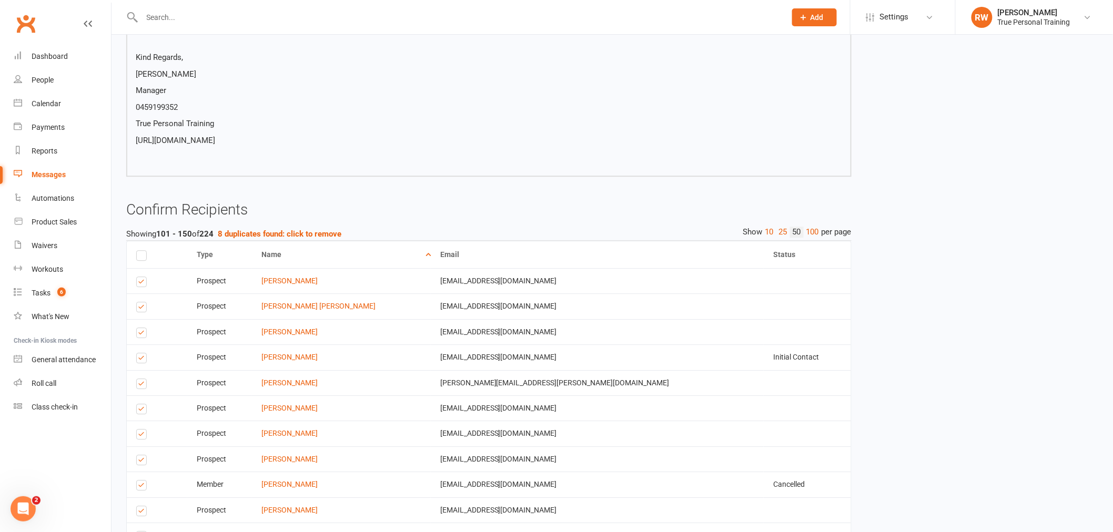
scroll to position [1108, 0]
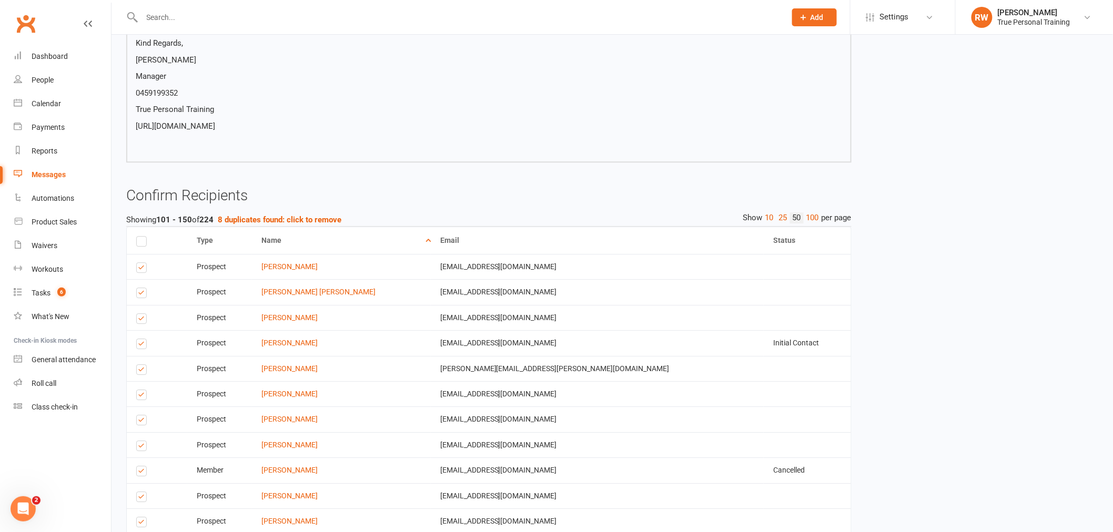
click at [143, 269] on label at bounding box center [143, 269] width 14 height 0
click at [143, 263] on input "checkbox" at bounding box center [139, 263] width 7 height 0
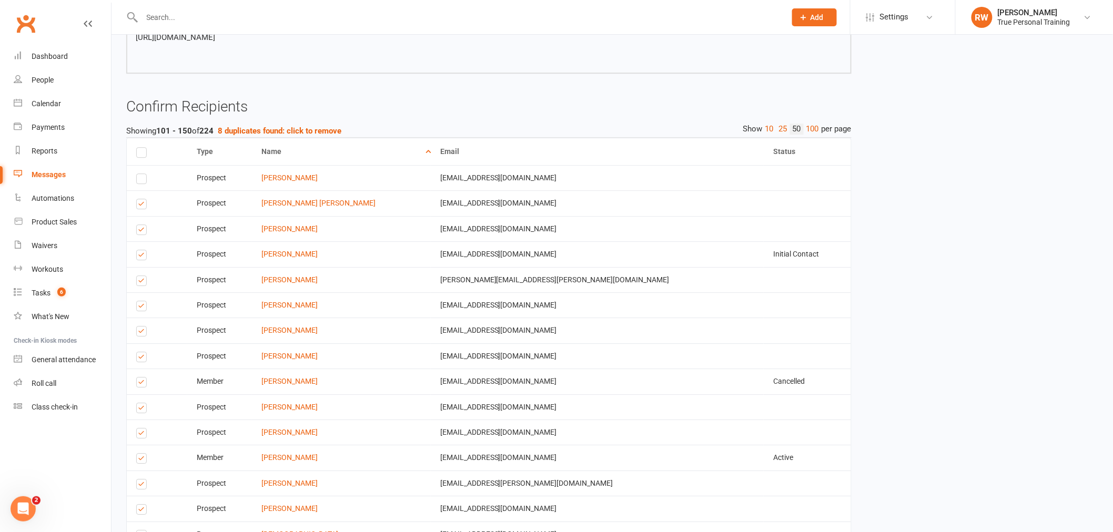
scroll to position [1225, 0]
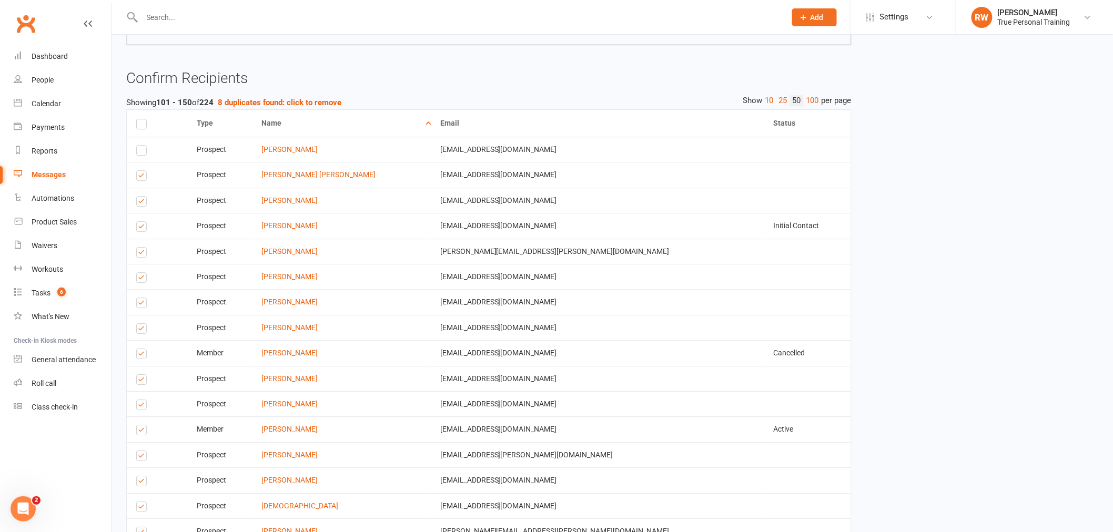
click at [140, 228] on label at bounding box center [143, 228] width 14 height 0
click at [140, 222] on input "checkbox" at bounding box center [139, 222] width 7 height 0
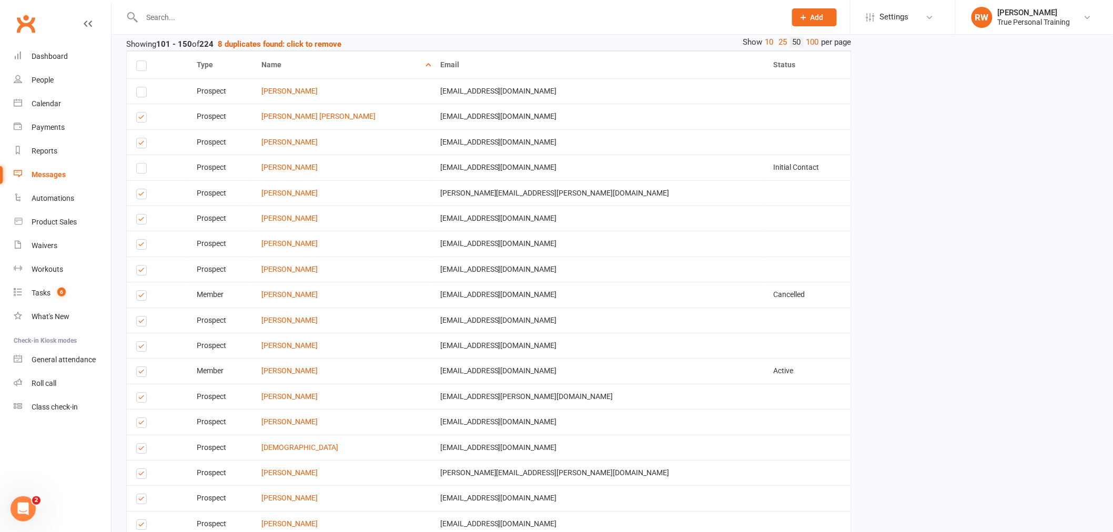
click at [140, 221] on label at bounding box center [143, 221] width 14 height 0
click at [140, 215] on input "checkbox" at bounding box center [139, 215] width 7 height 0
click at [140, 196] on label at bounding box center [143, 196] width 14 height 0
click at [140, 189] on input "checkbox" at bounding box center [139, 189] width 7 height 0
click at [136, 246] on label at bounding box center [143, 246] width 14 height 0
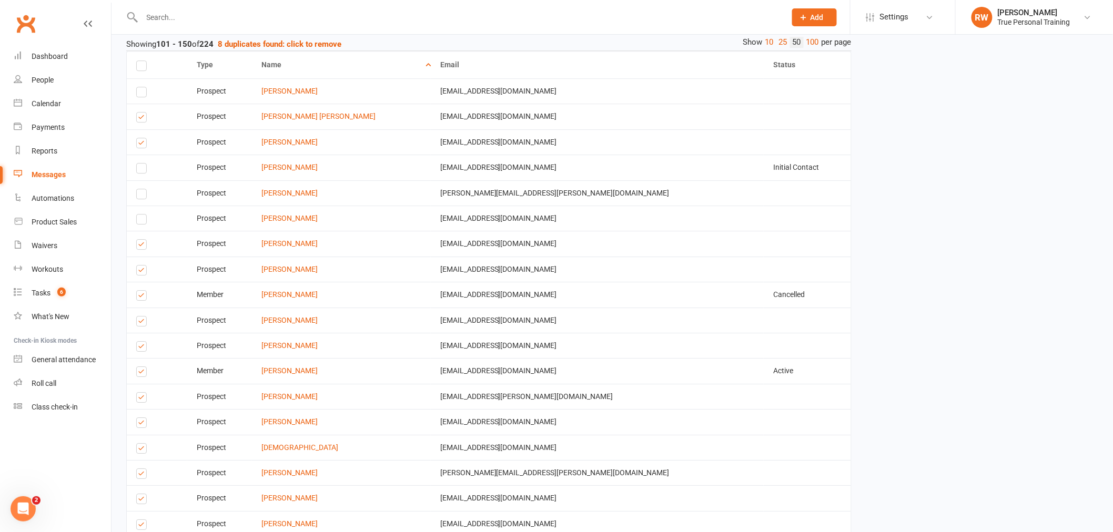
click at [136, 240] on input "checkbox" at bounding box center [139, 240] width 7 height 0
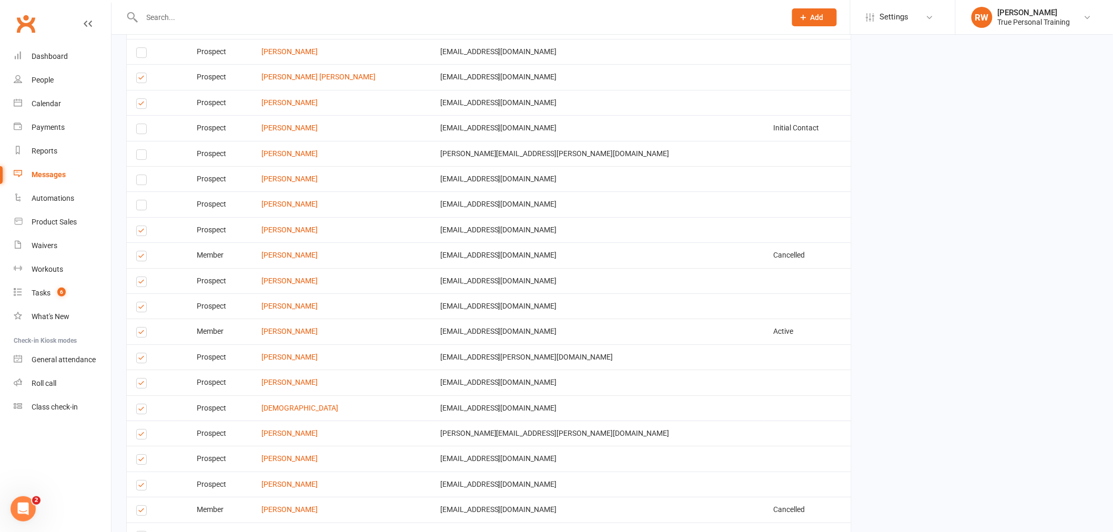
scroll to position [1342, 0]
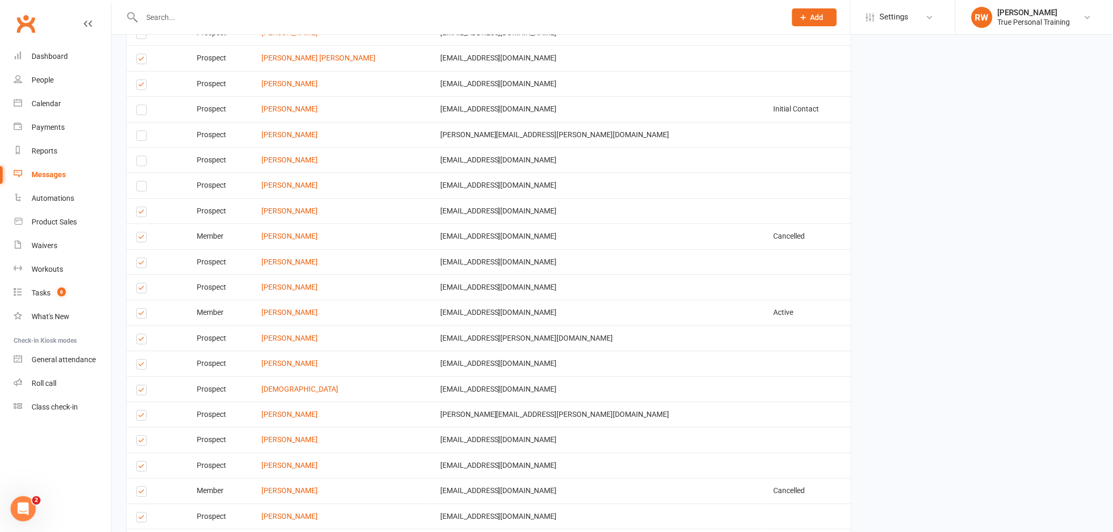
click at [138, 239] on label at bounding box center [143, 239] width 14 height 0
click at [138, 232] on input "checkbox" at bounding box center [139, 232] width 7 height 0
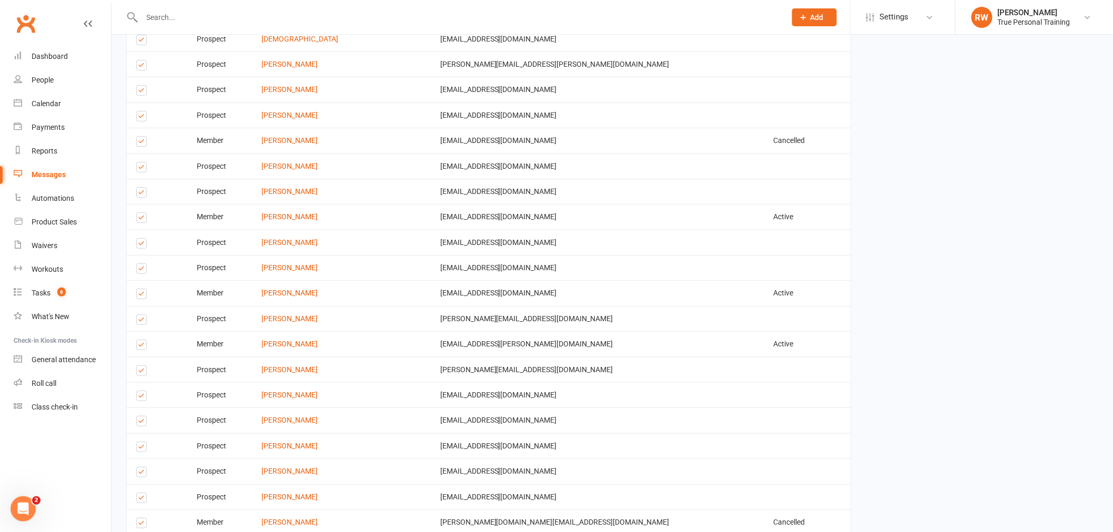
scroll to position [1751, 0]
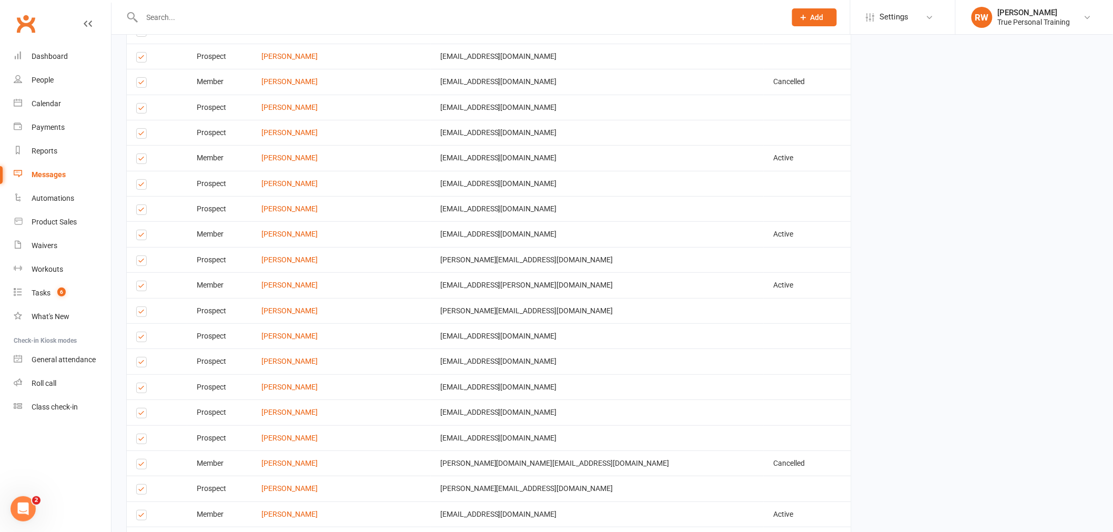
click at [144, 211] on label at bounding box center [143, 211] width 14 height 0
click at [143, 205] on input "checkbox" at bounding box center [139, 205] width 7 height 0
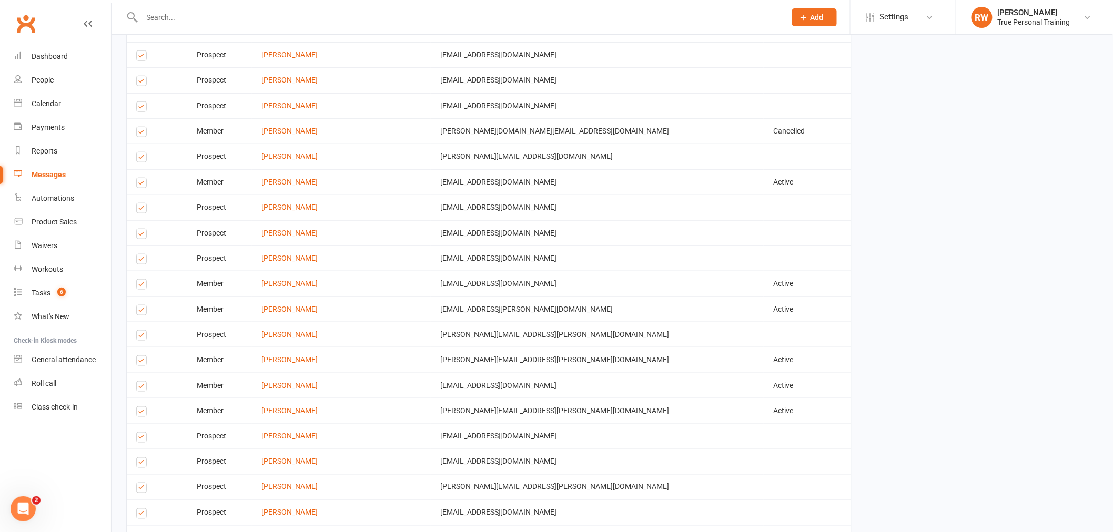
scroll to position [2102, 0]
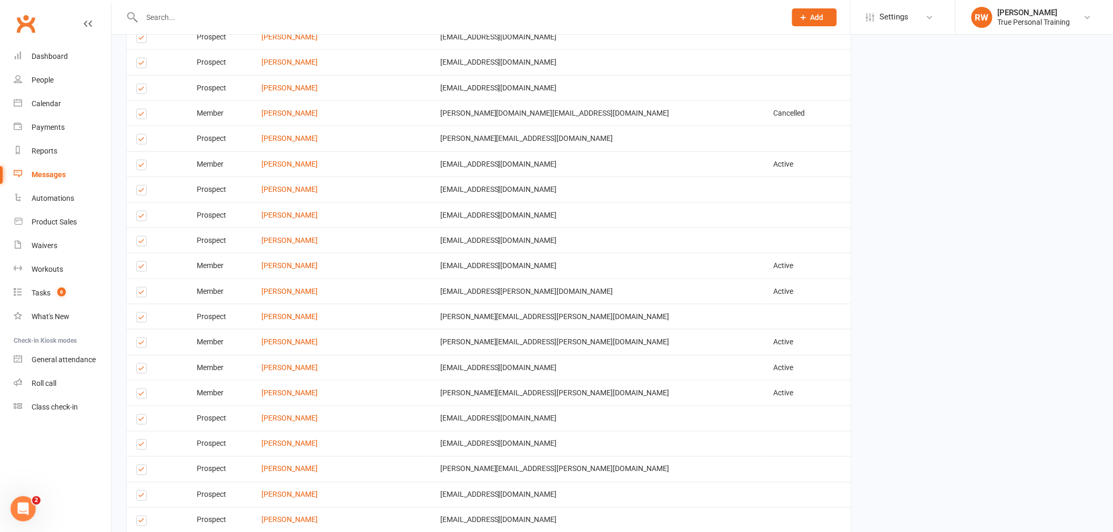
click at [143, 218] on label at bounding box center [143, 218] width 14 height 0
click at [143, 211] on input "checkbox" at bounding box center [139, 211] width 7 height 0
click at [144, 243] on label at bounding box center [143, 243] width 14 height 0
click at [143, 237] on input "checkbox" at bounding box center [139, 237] width 7 height 0
click at [138, 192] on label at bounding box center [143, 192] width 14 height 0
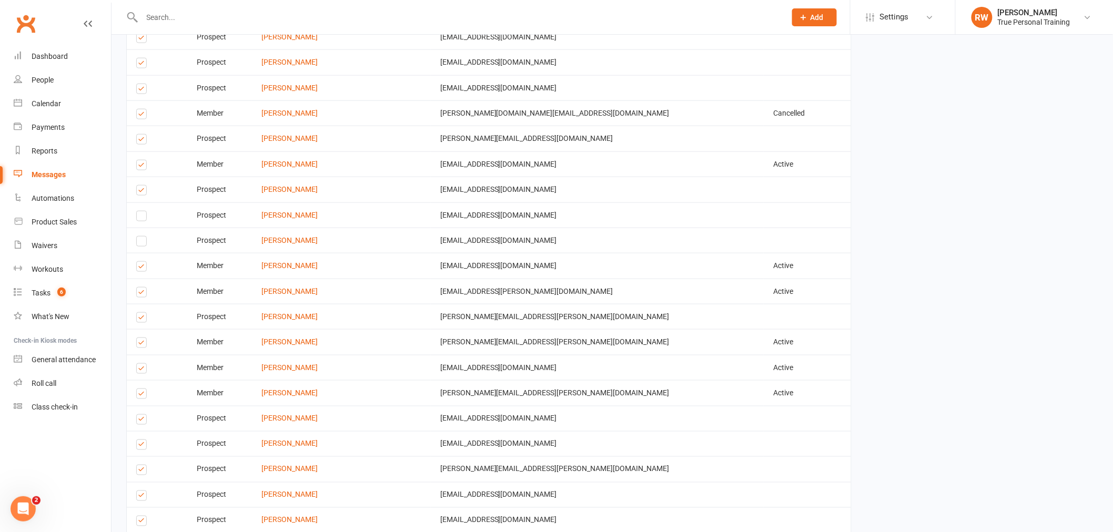
click at [138, 186] on input "checkbox" at bounding box center [139, 186] width 7 height 0
click at [143, 141] on label at bounding box center [143, 141] width 14 height 0
click at [143, 135] on input "checkbox" at bounding box center [139, 135] width 7 height 0
click at [143, 90] on label at bounding box center [143, 90] width 14 height 0
click at [143, 84] on input "checkbox" at bounding box center [139, 84] width 7 height 0
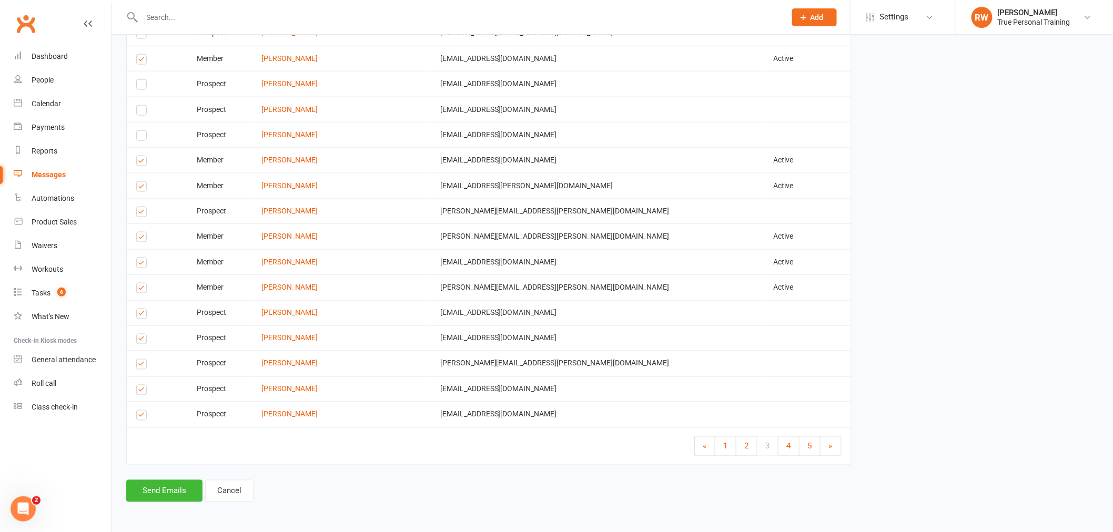
scroll to position [2218, 0]
click at [139, 214] on label at bounding box center [143, 214] width 14 height 0
click at [139, 207] on input "checkbox" at bounding box center [139, 207] width 7 height 0
click at [141, 417] on label at bounding box center [143, 417] width 14 height 0
click at [141, 411] on input "checkbox" at bounding box center [139, 411] width 7 height 0
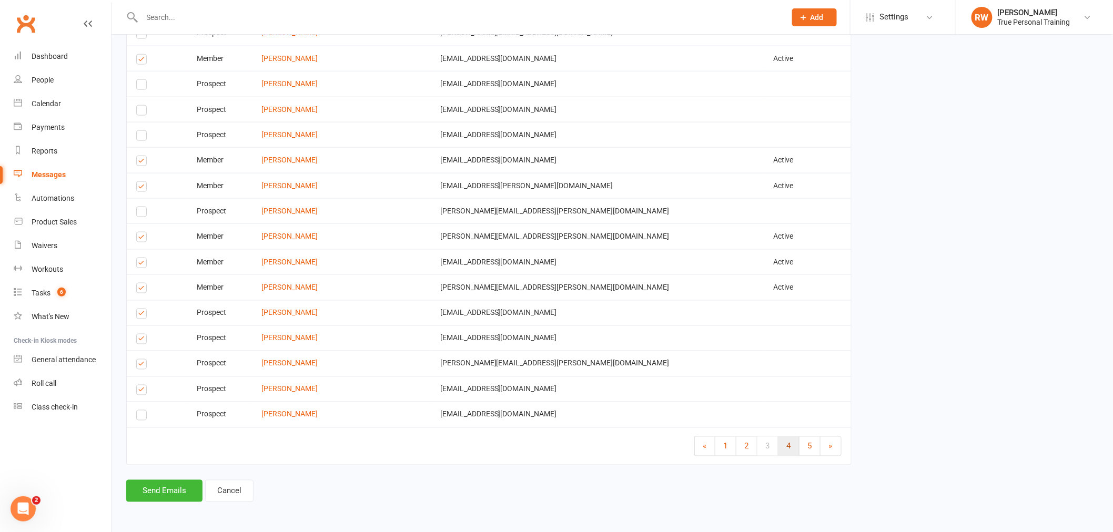
click at [787, 442] on span "4" at bounding box center [789, 446] width 4 height 9
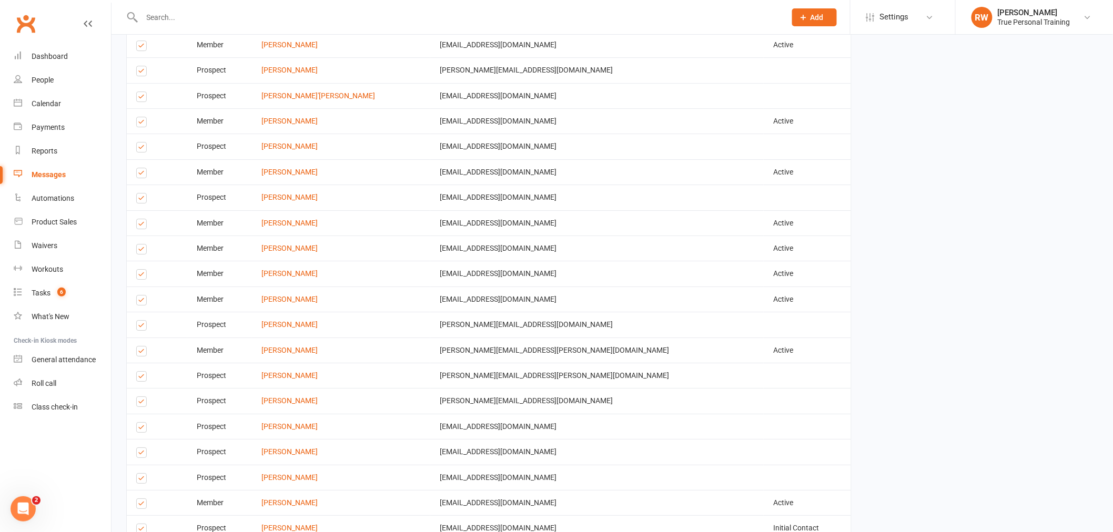
scroll to position [1401, 0]
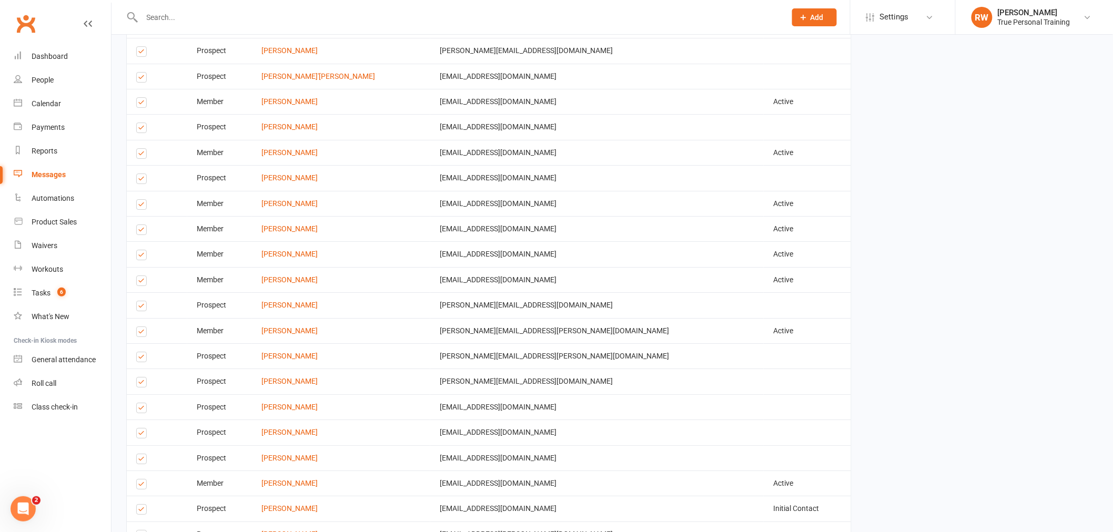
click at [143, 79] on label at bounding box center [143, 79] width 14 height 0
click at [143, 73] on input "checkbox" at bounding box center [139, 73] width 7 height 0
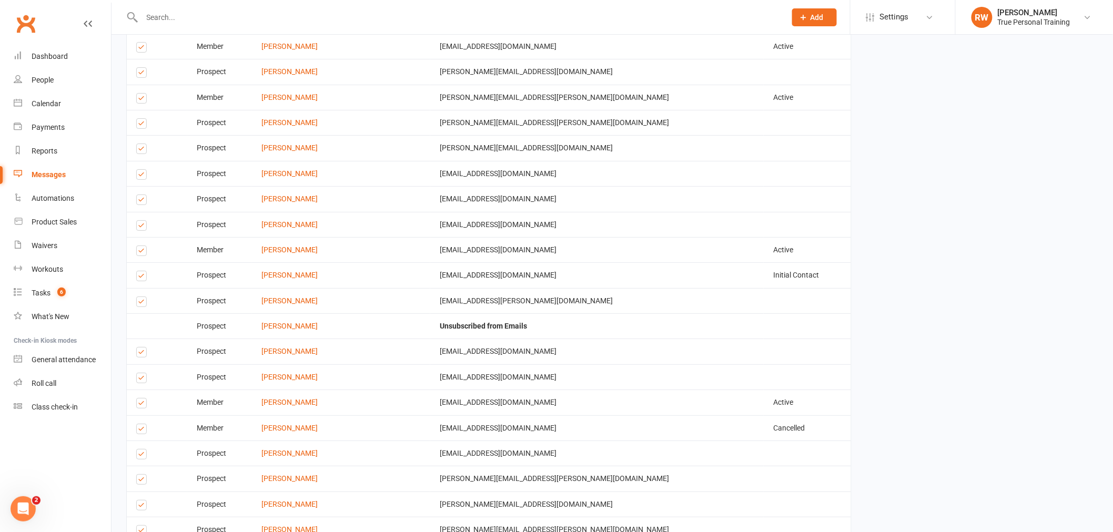
scroll to position [1692, 0]
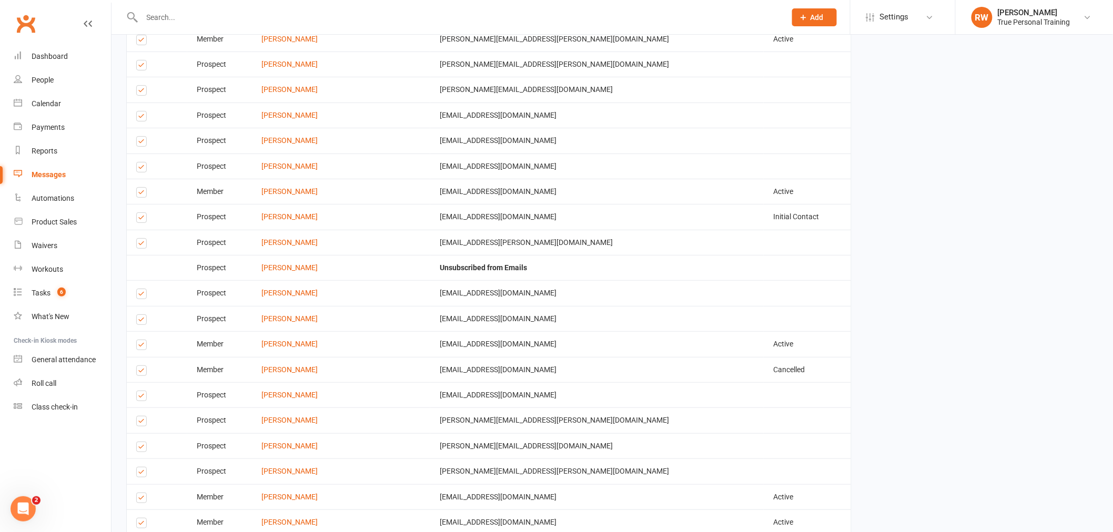
click at [140, 67] on label at bounding box center [143, 67] width 14 height 0
click at [140, 60] on input "checkbox" at bounding box center [139, 60] width 7 height 0
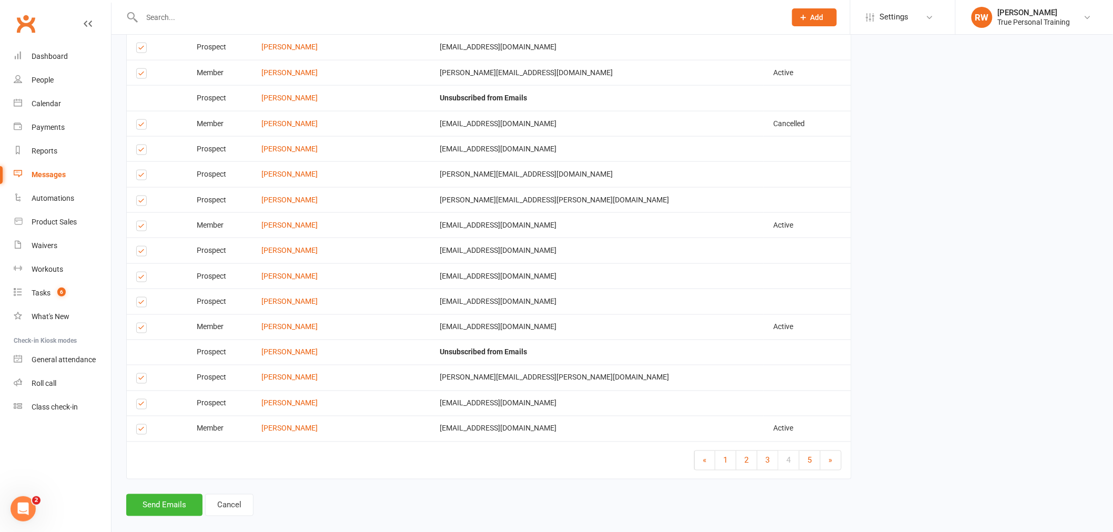
scroll to position [2218, 0]
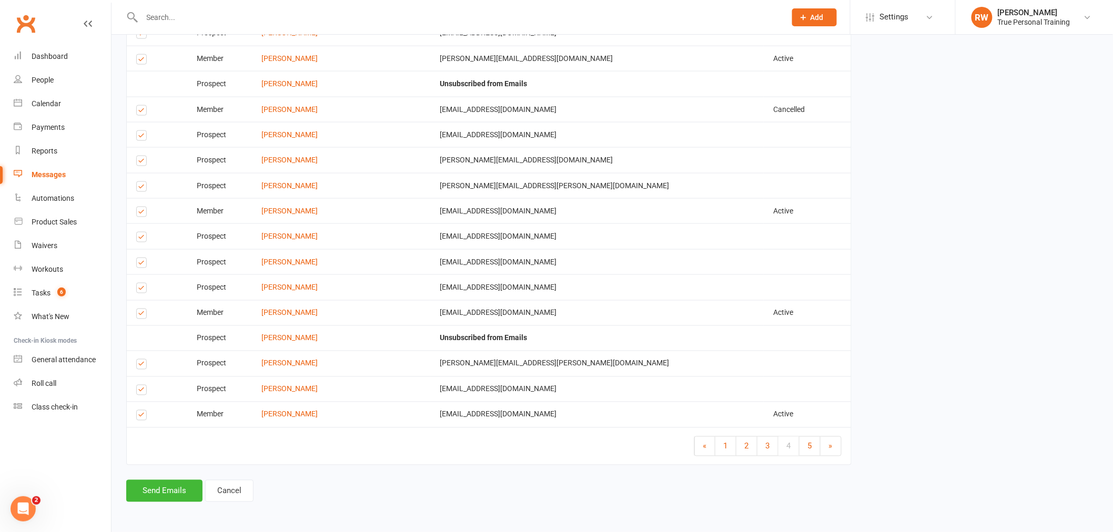
click at [138, 239] on label at bounding box center [143, 239] width 14 height 0
click at [138, 232] on input "checkbox" at bounding box center [139, 232] width 7 height 0
click at [139, 290] on label at bounding box center [143, 290] width 14 height 0
click at [139, 283] on input "checkbox" at bounding box center [139, 283] width 7 height 0
click at [812, 442] on span "5" at bounding box center [810, 446] width 4 height 9
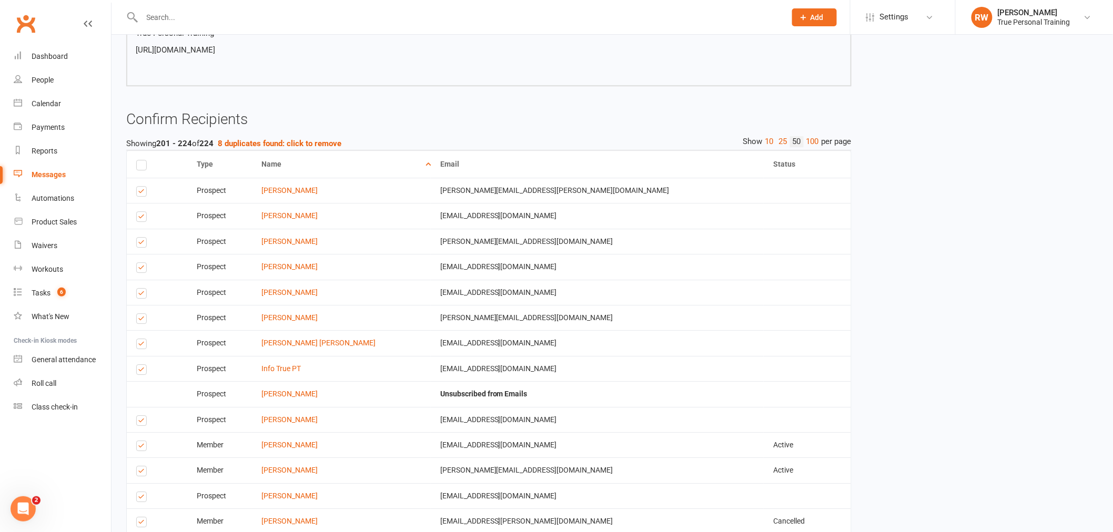
scroll to position [1205, 0]
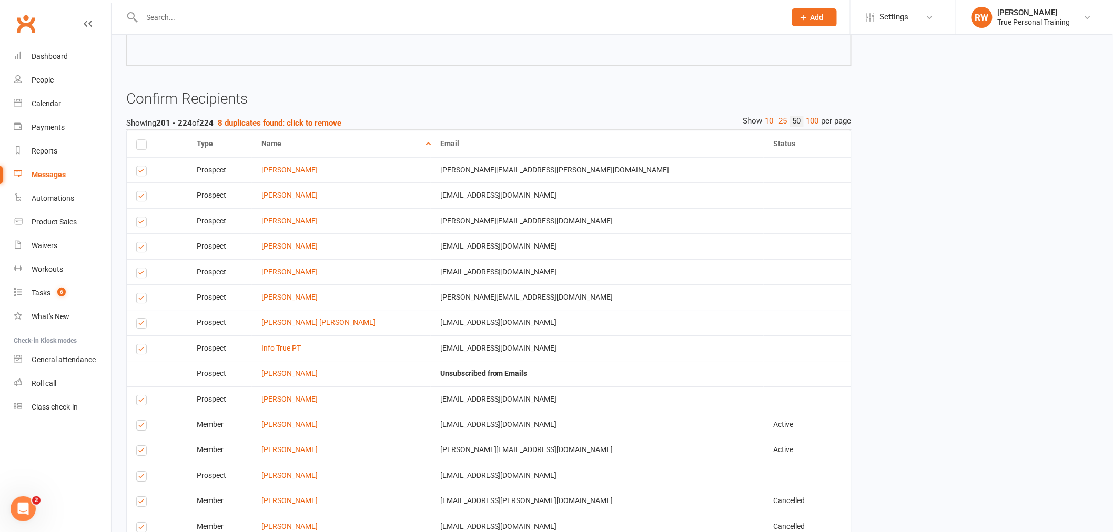
click at [139, 173] on label at bounding box center [143, 173] width 14 height 0
click at [139, 166] on input "checkbox" at bounding box center [139, 166] width 7 height 0
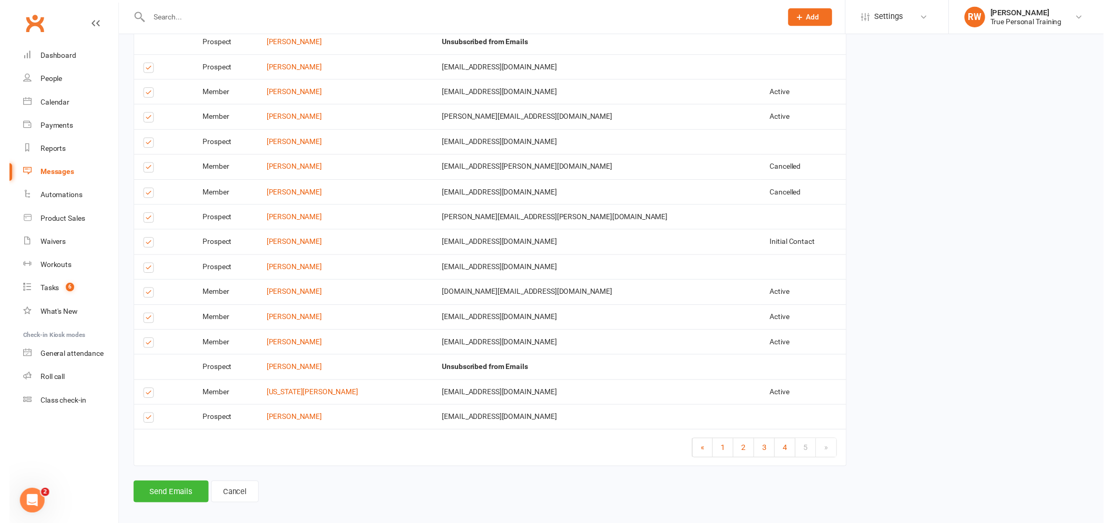
scroll to position [1556, 0]
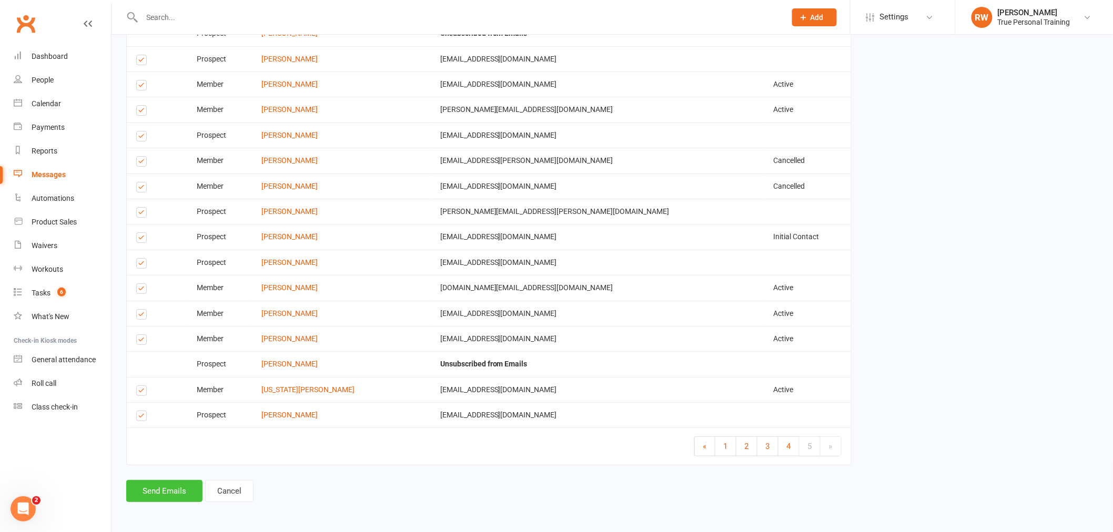
click at [155, 495] on button "Send Emails" at bounding box center [164, 491] width 76 height 22
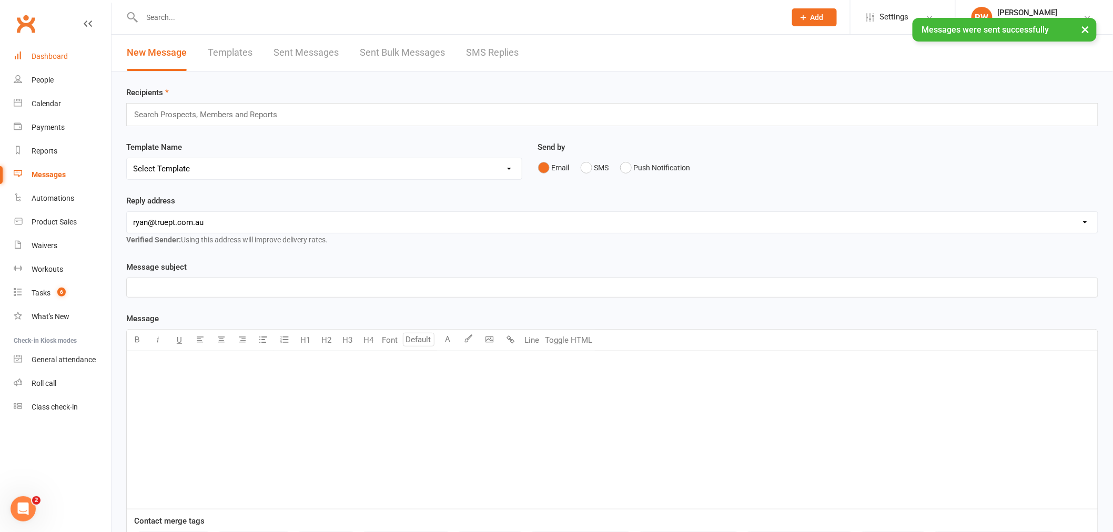
click at [35, 64] on link "Dashboard" at bounding box center [62, 57] width 97 height 24
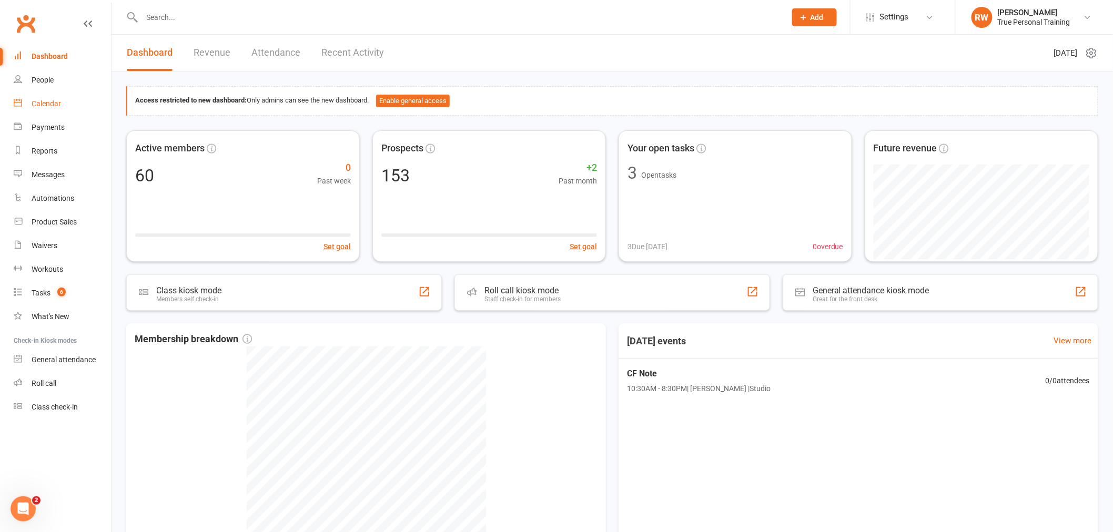
click at [57, 108] on link "Calendar" at bounding box center [62, 104] width 97 height 24
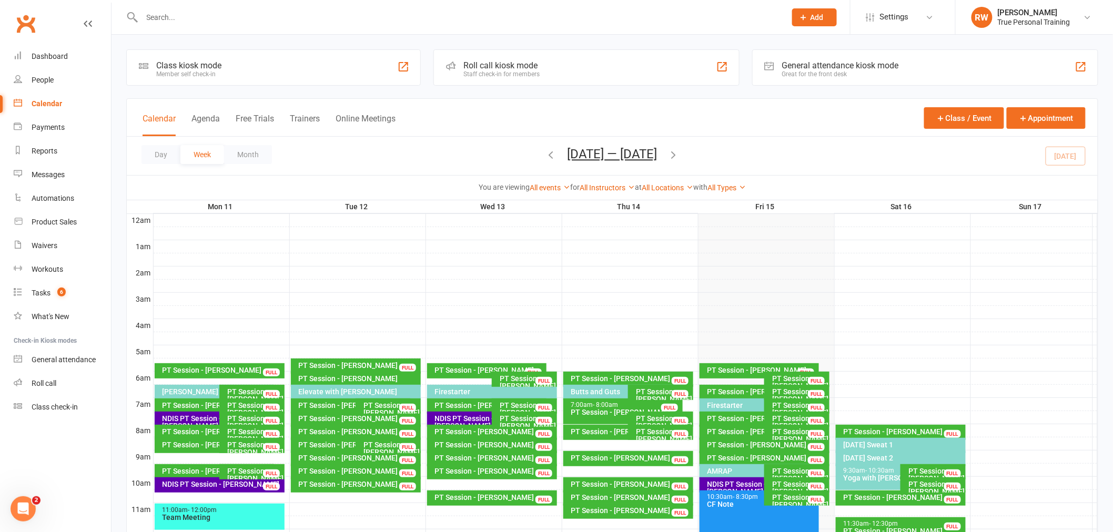
click at [583, 35] on div "Class kiosk mode Member self check-in Roll call kiosk mode Staff check-in for m…" at bounding box center [611, 449] width 1001 height 828
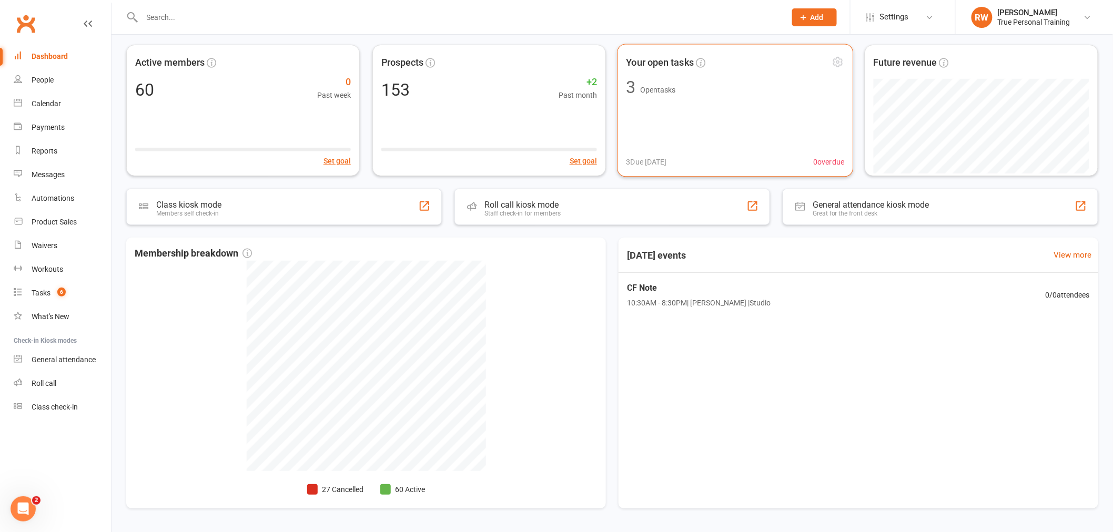
scroll to position [117, 0]
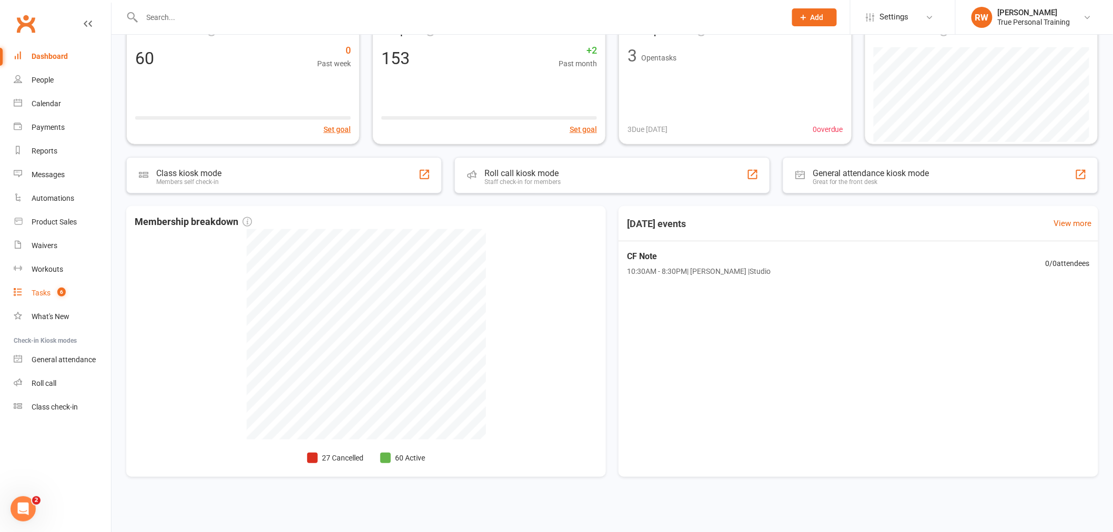
click at [33, 296] on div "Tasks" at bounding box center [41, 293] width 19 height 8
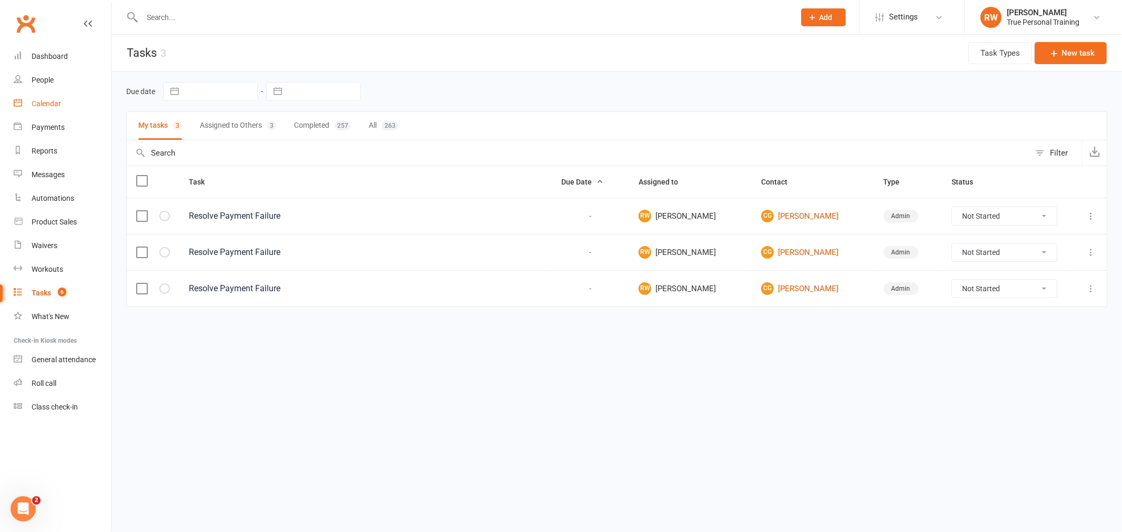
click at [27, 104] on link "Calendar" at bounding box center [62, 104] width 97 height 24
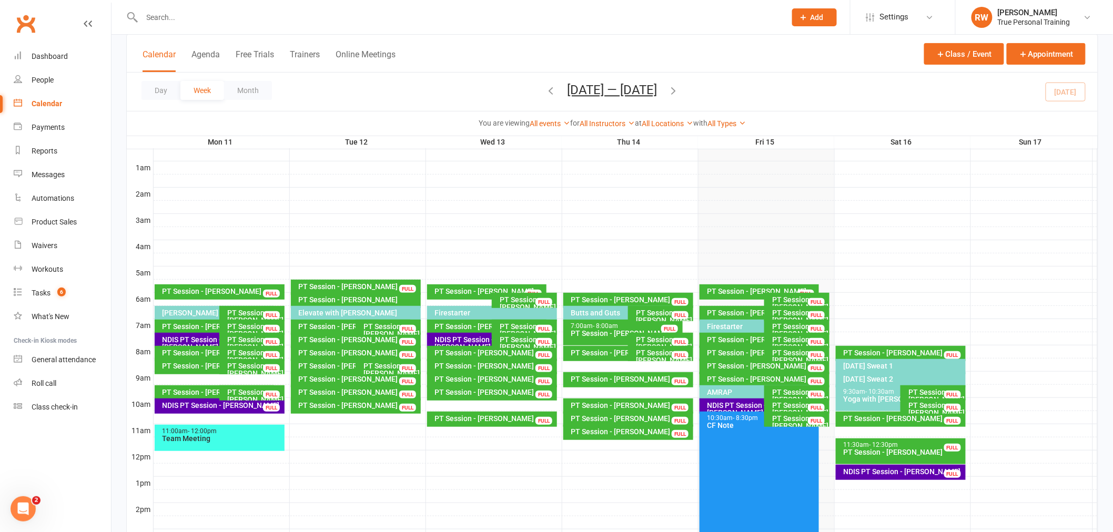
scroll to position [234, 0]
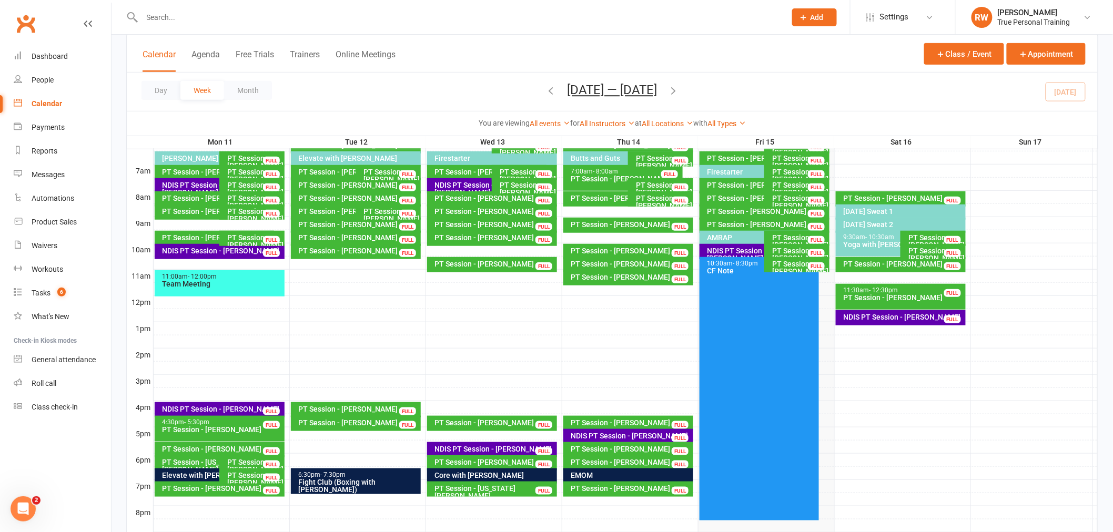
click at [893, 219] on div "[DATE] Sweat 2" at bounding box center [901, 225] width 130 height 15
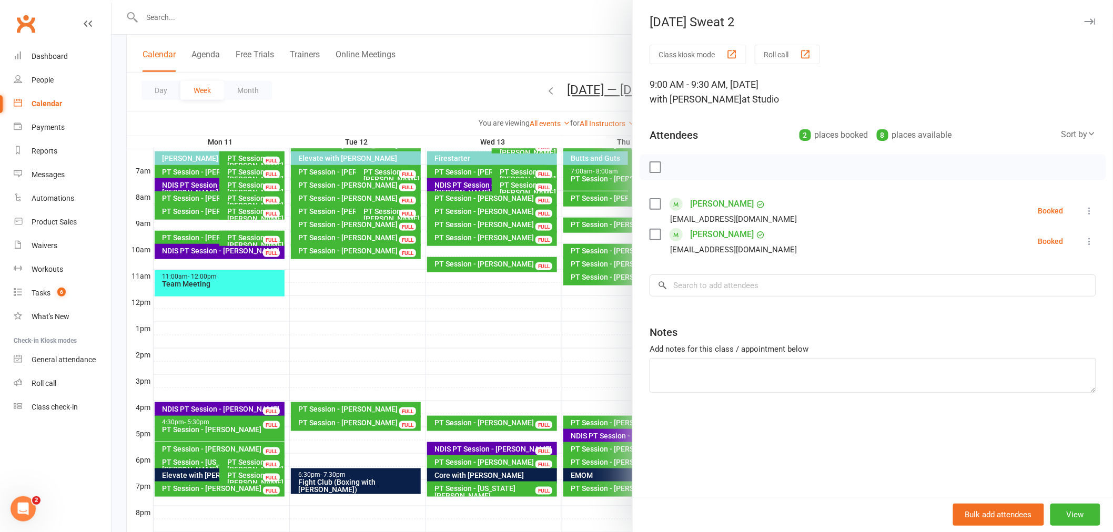
click at [1084, 19] on icon "button" at bounding box center [1089, 21] width 11 height 6
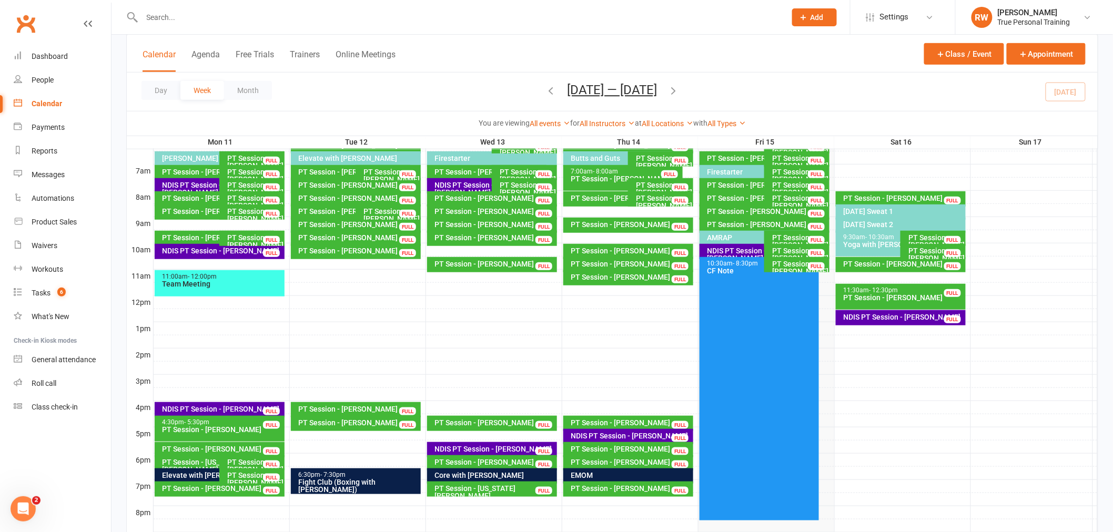
click at [903, 207] on div "[DATE] Sweat 1" at bounding box center [901, 212] width 130 height 15
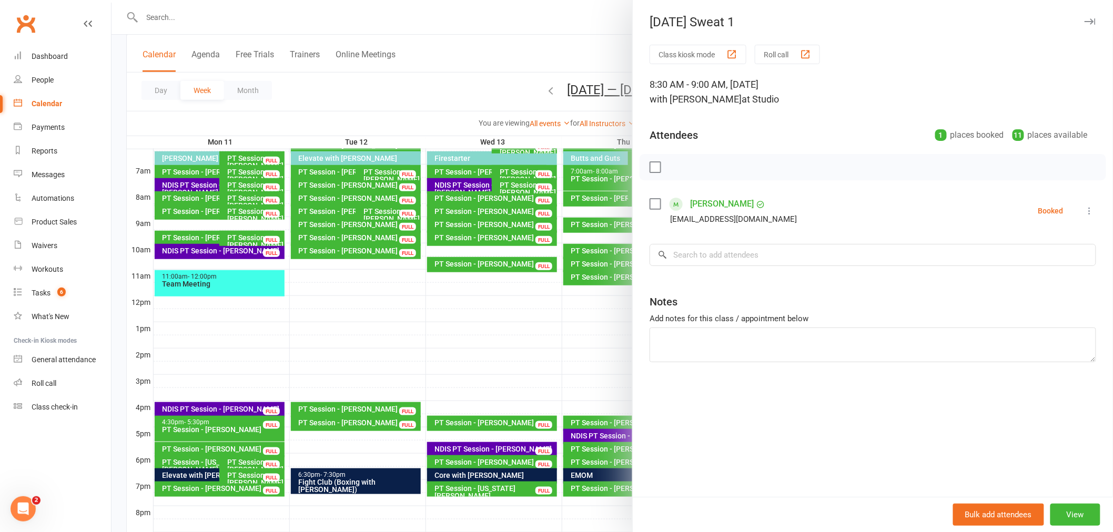
click at [1089, 22] on div "[DATE] Sweat 1" at bounding box center [873, 22] width 480 height 15
click at [1086, 20] on icon "button" at bounding box center [1089, 21] width 11 height 6
